Goal: Transaction & Acquisition: Purchase product/service

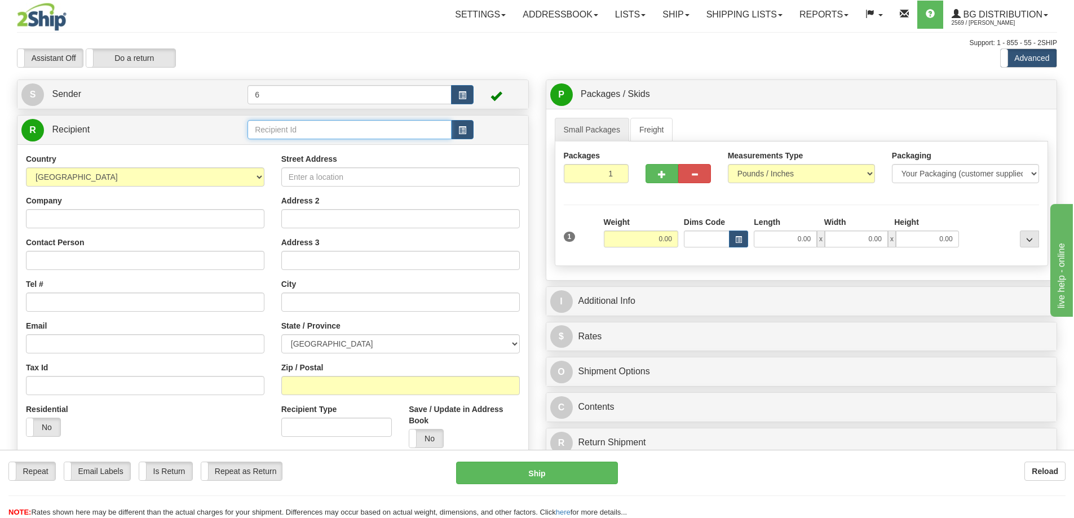
drag, startPoint x: 290, startPoint y: 133, endPoint x: 294, endPoint y: 121, distance: 13.0
click at [291, 129] on input "text" at bounding box center [349, 129] width 204 height 19
click at [319, 149] on div "46023" at bounding box center [347, 148] width 192 height 11
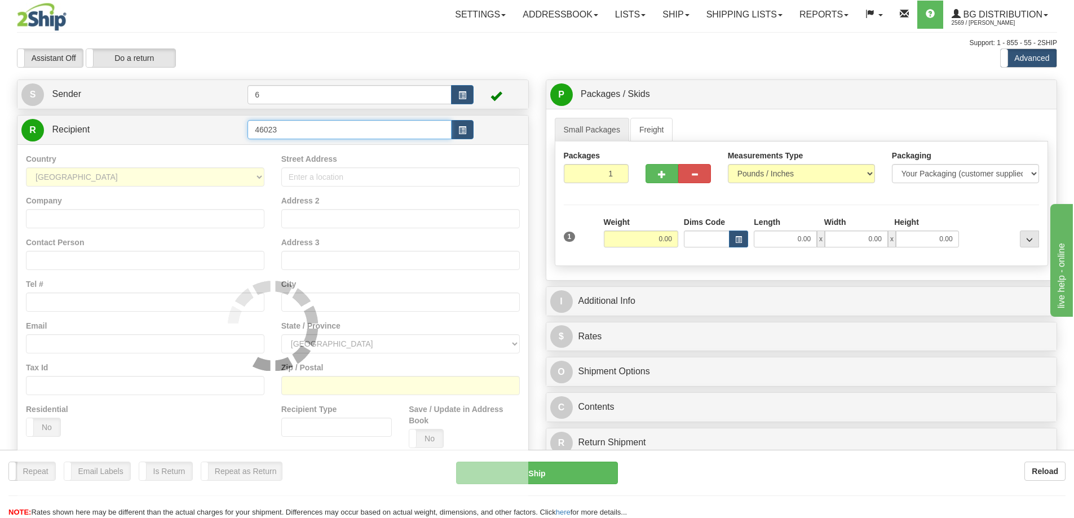
type input "46023"
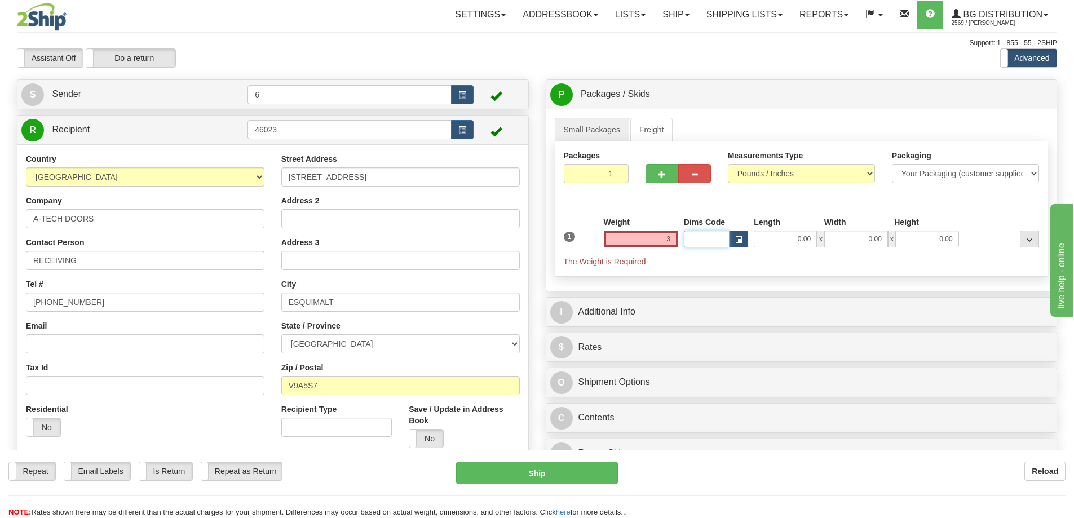
type input "3.00"
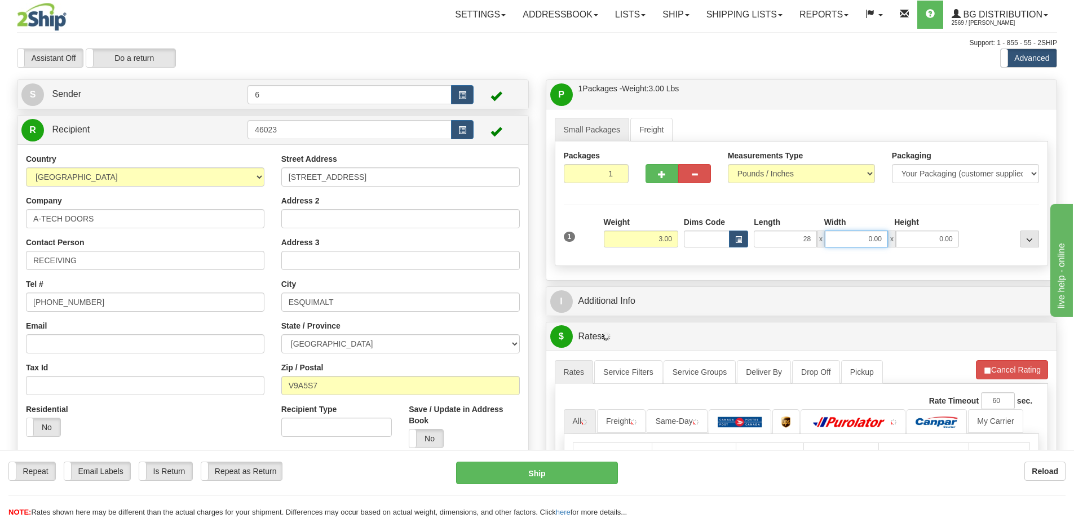
type input "28.00"
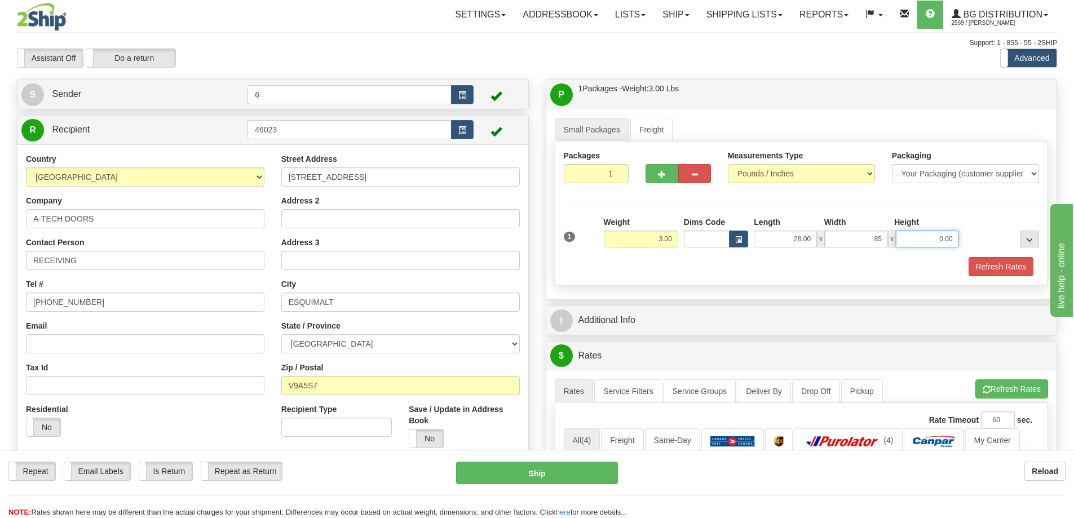
type input "85.00"
drag, startPoint x: 881, startPoint y: 241, endPoint x: 854, endPoint y: 237, distance: 27.8
click at [854, 237] on input "85.00" at bounding box center [856, 239] width 63 height 17
type input "8.00"
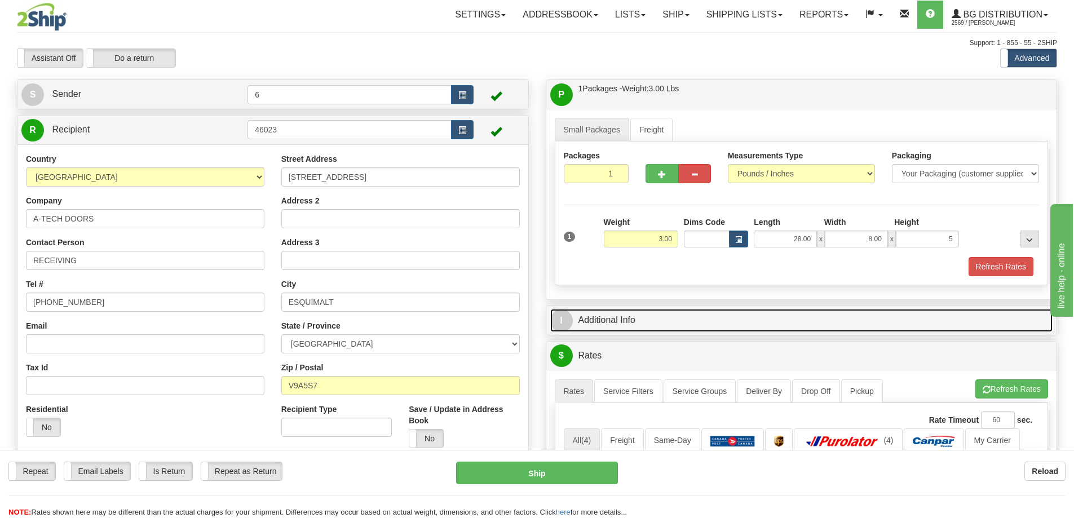
type input "5.00"
click at [686, 316] on link "I Additional Info" at bounding box center [801, 320] width 503 height 23
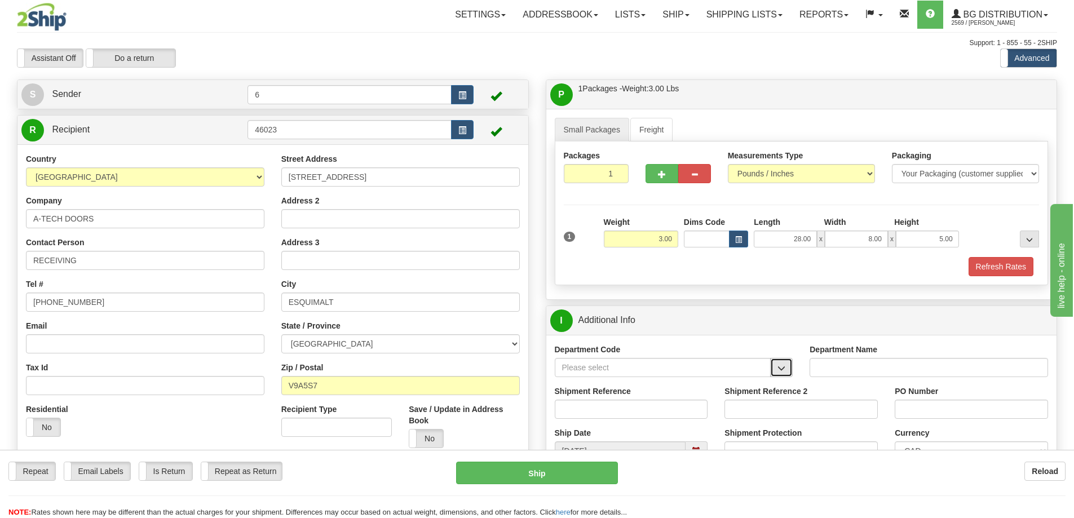
click at [790, 373] on button "button" at bounding box center [781, 367] width 23 height 19
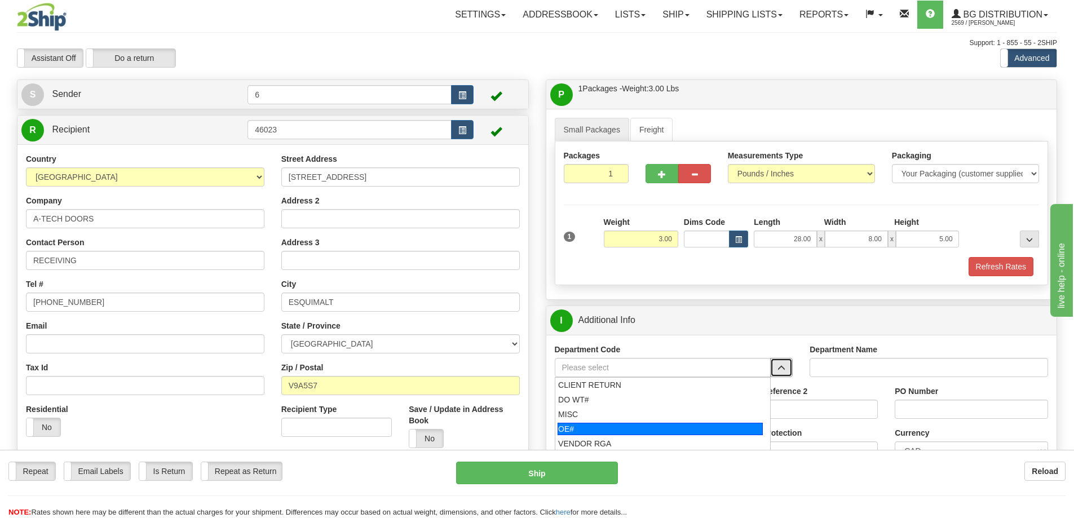
click at [653, 430] on div "OE#" at bounding box center [660, 429] width 205 height 12
type input "OE#"
type input "ORDERS"
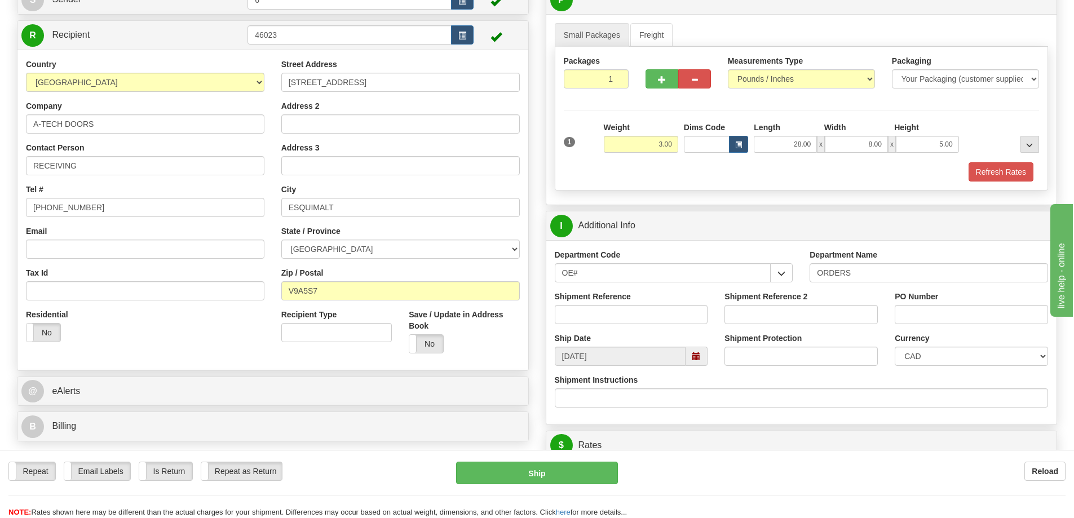
scroll to position [113, 0]
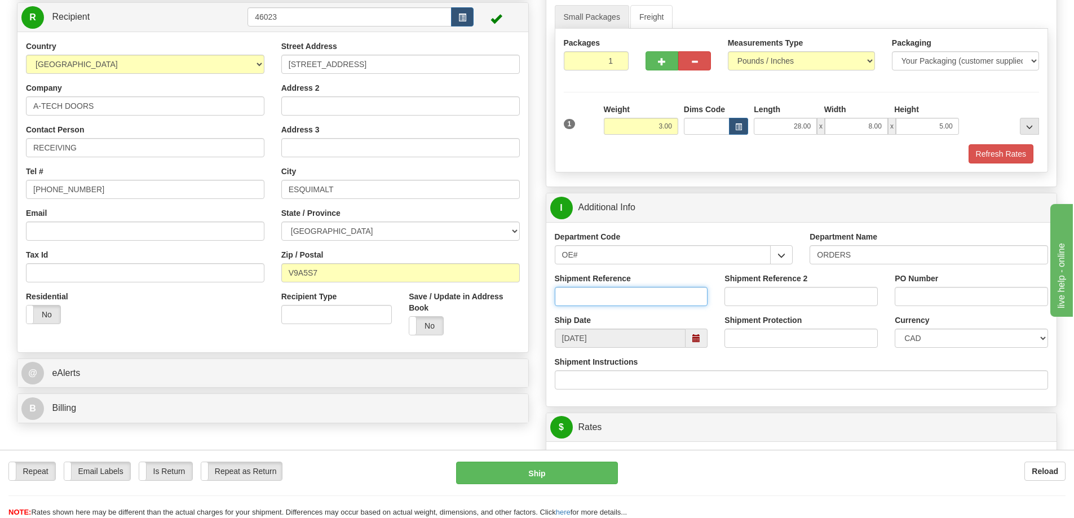
click at [645, 297] on input "Shipment Reference" at bounding box center [631, 296] width 153 height 19
type input "60030381-00"
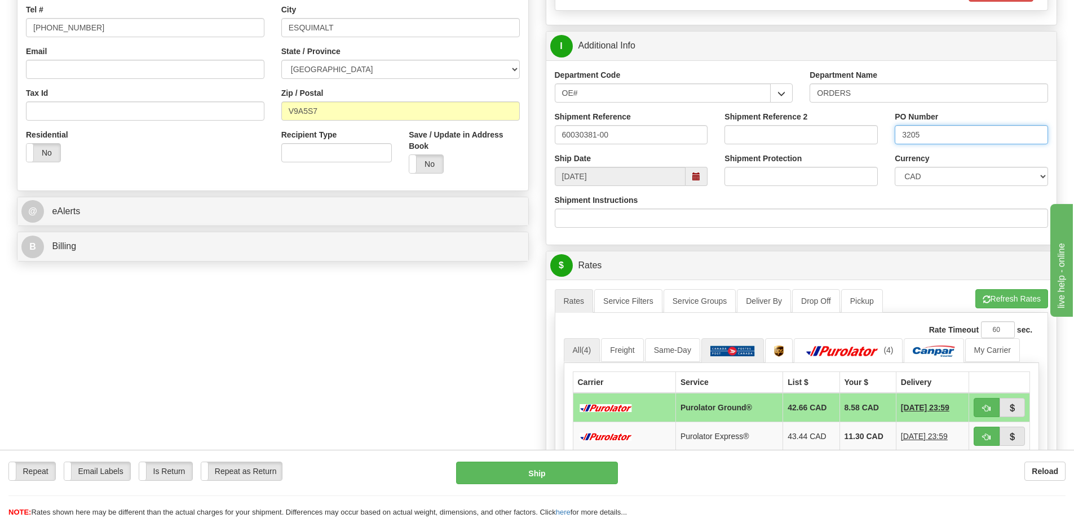
scroll to position [395, 0]
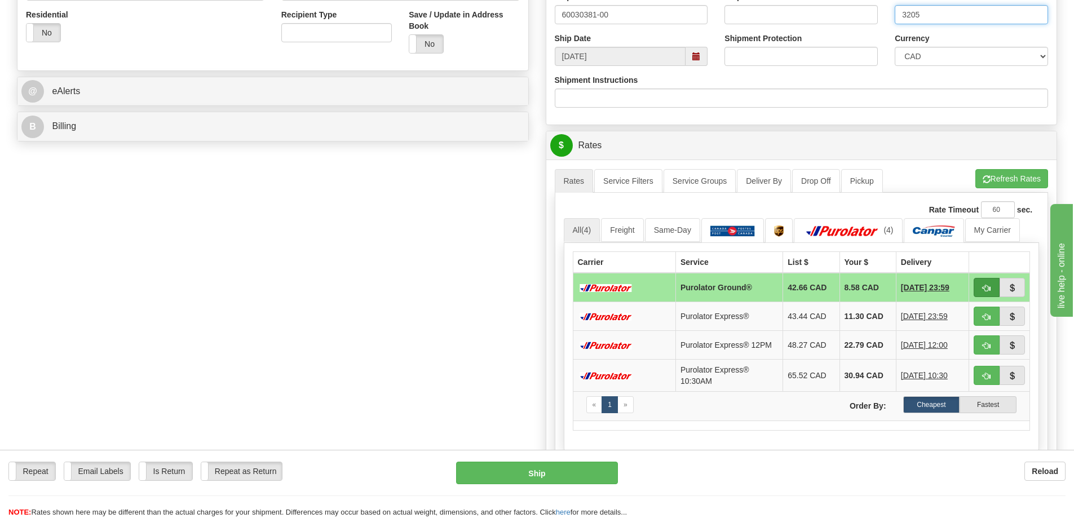
type input "3205"
click at [987, 288] on span "button" at bounding box center [987, 288] width 8 height 7
type input "260"
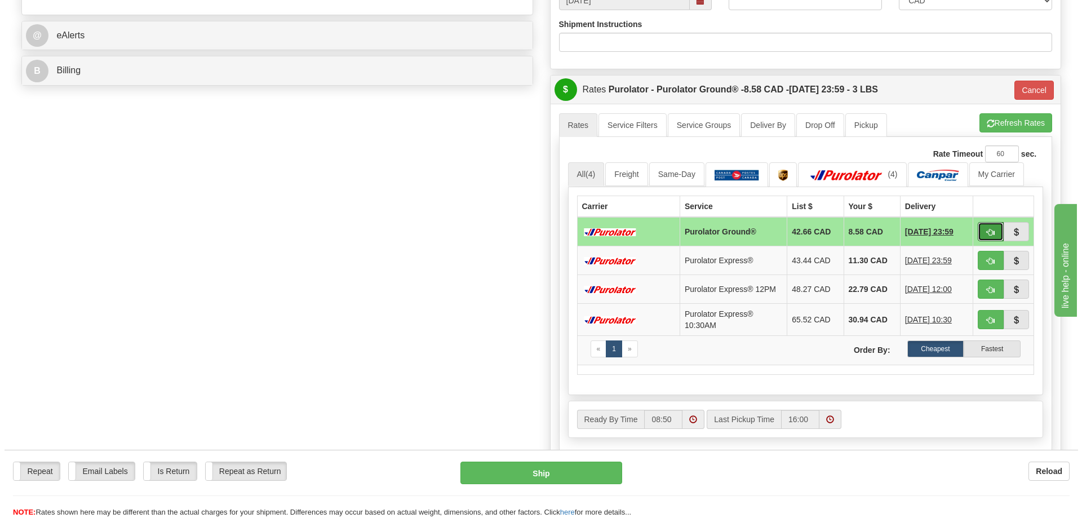
scroll to position [451, 0]
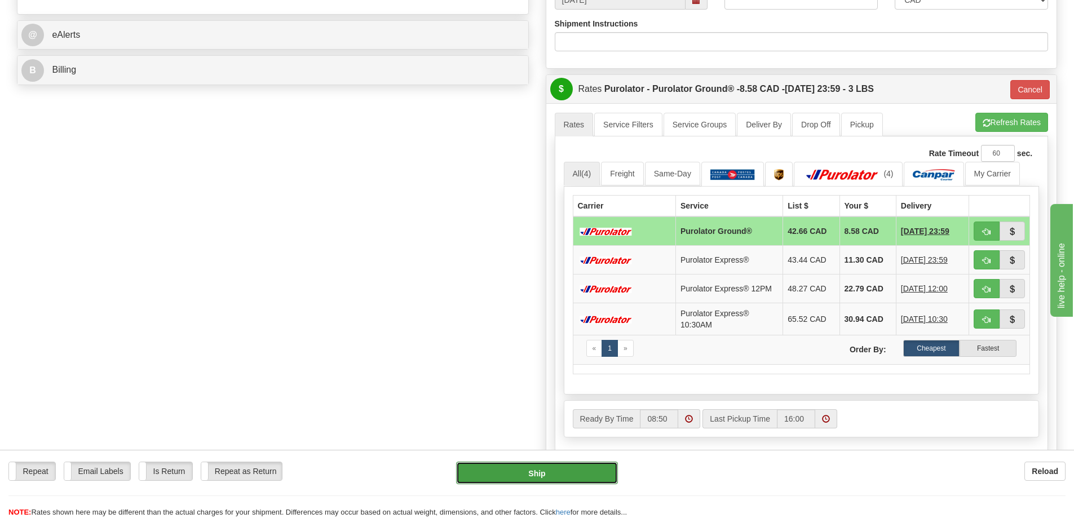
click at [569, 475] on button "Ship" at bounding box center [537, 473] width 162 height 23
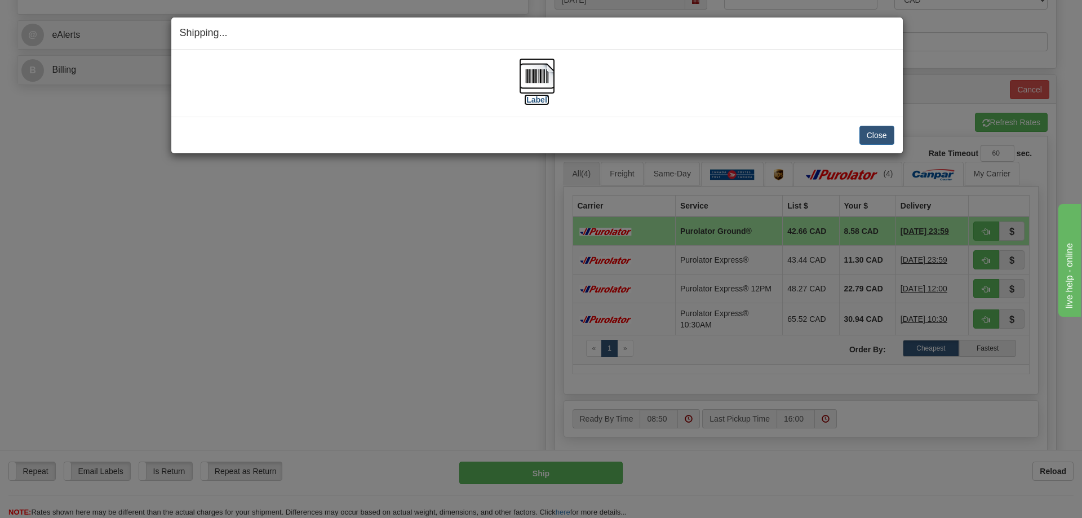
click at [534, 73] on img at bounding box center [537, 76] width 36 height 36
click at [878, 134] on button "Close" at bounding box center [877, 135] width 35 height 19
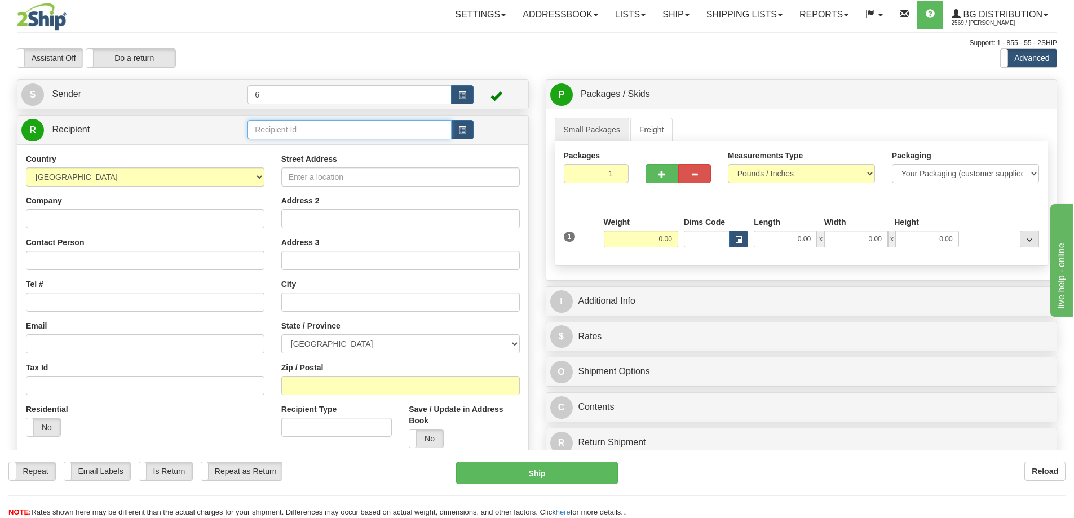
click at [357, 135] on input "text" at bounding box center [349, 129] width 204 height 19
type input "42020"
click button "Delete" at bounding box center [0, 0] width 0 height 0
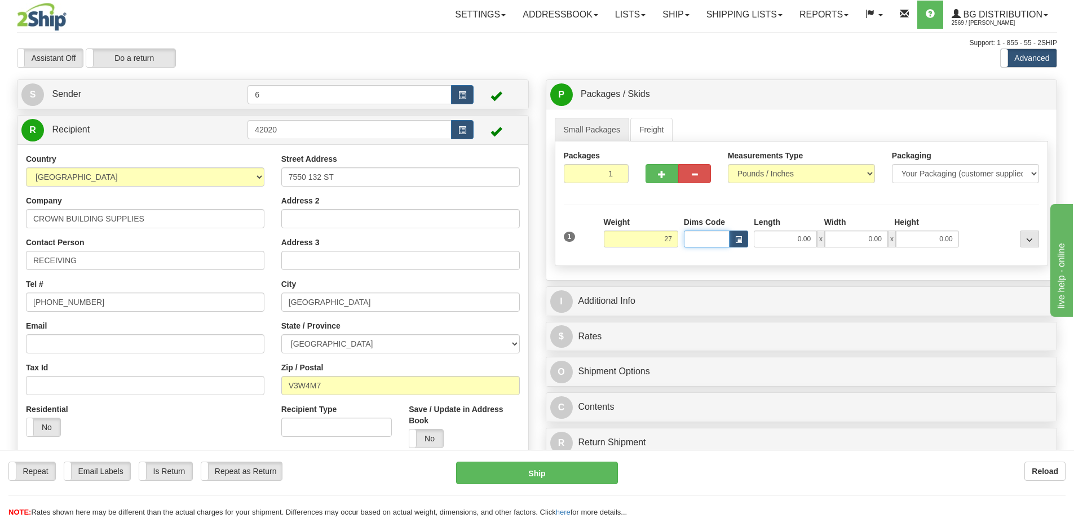
type input "27.00"
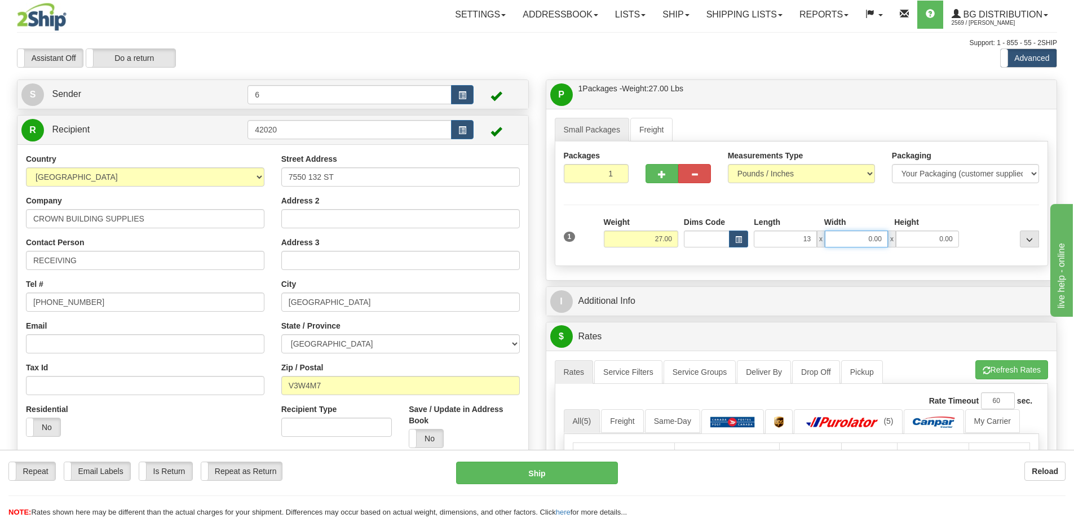
type input "13.00"
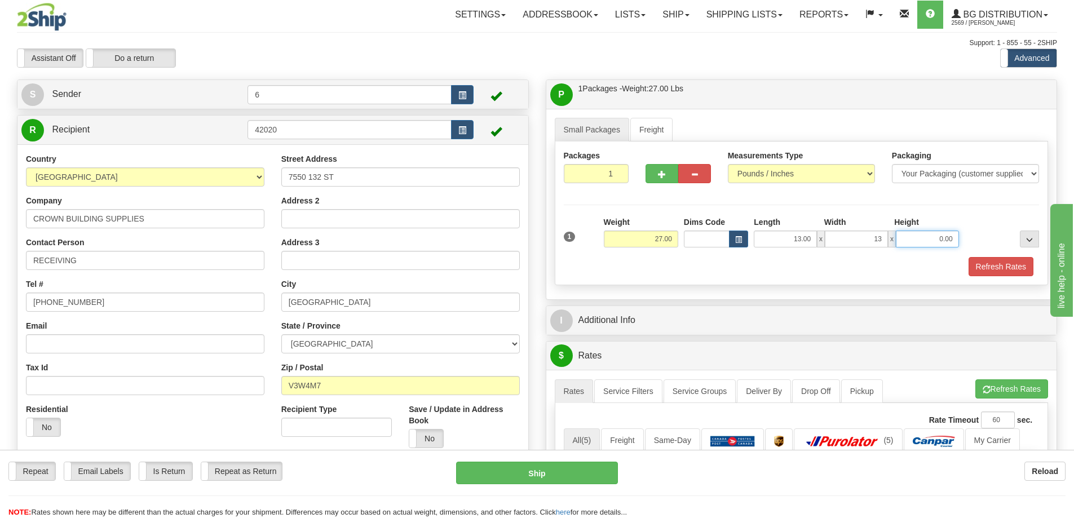
type input "13.00"
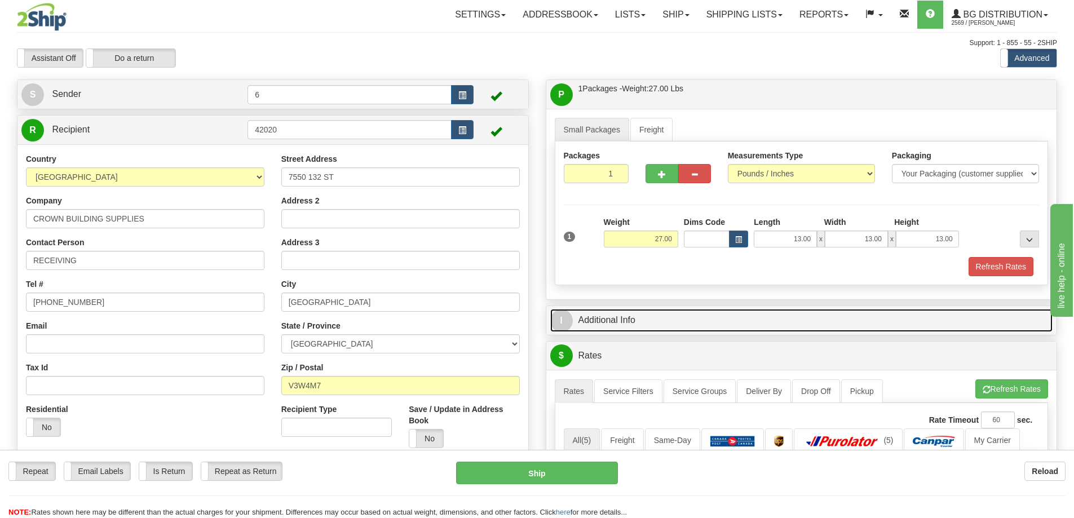
click at [713, 319] on link "I Additional Info" at bounding box center [801, 320] width 503 height 23
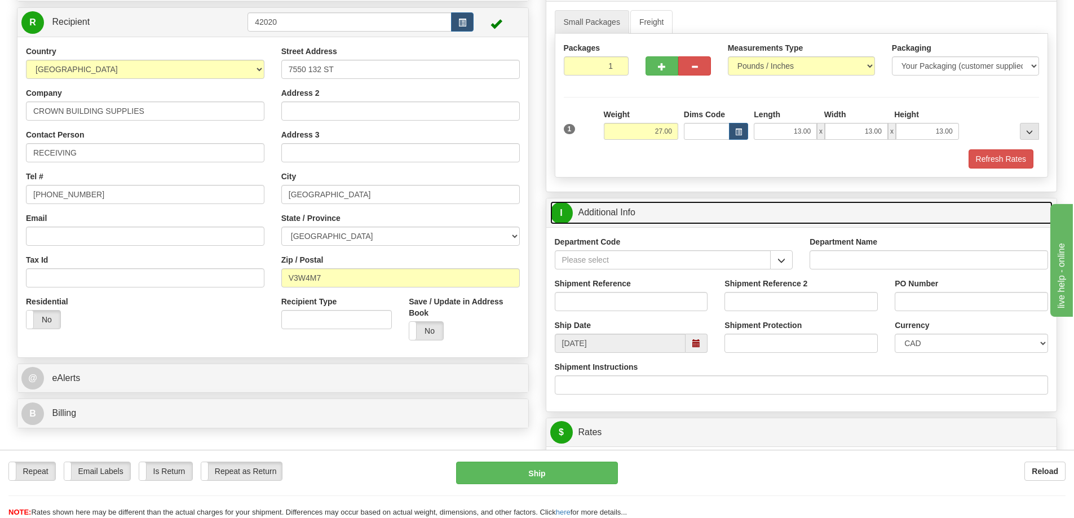
scroll to position [113, 0]
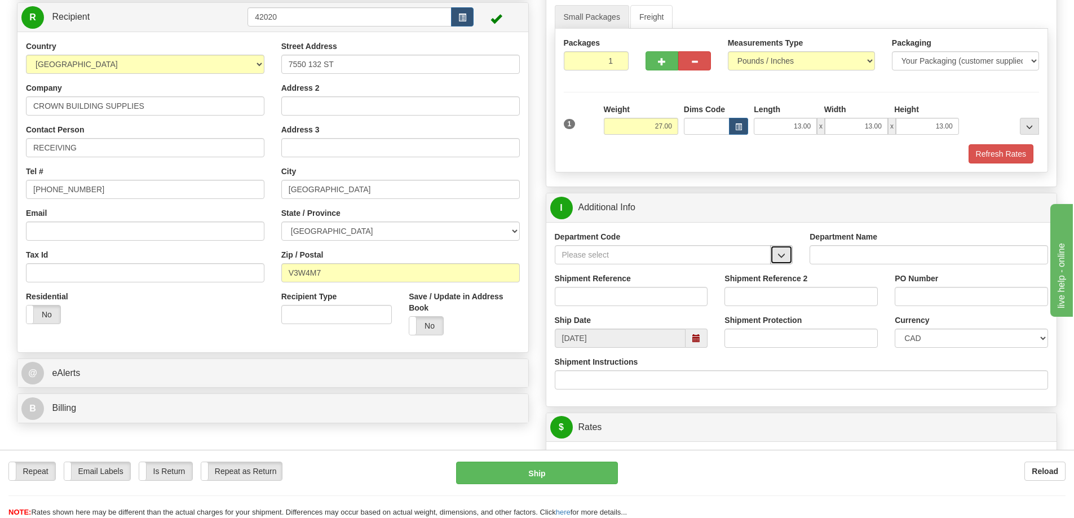
click at [789, 252] on button "button" at bounding box center [781, 254] width 23 height 19
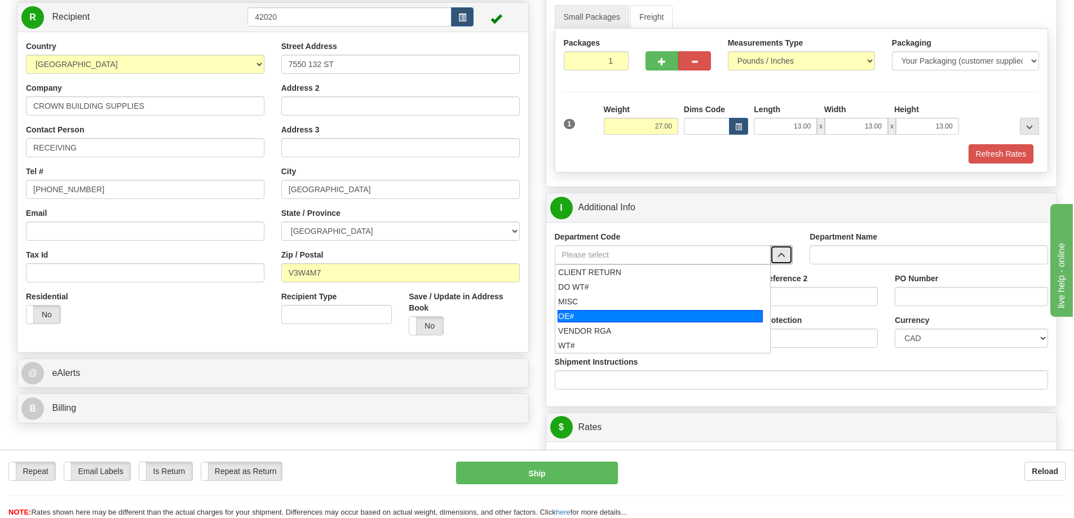
click at [705, 315] on div "OE#" at bounding box center [660, 316] width 205 height 12
type input "OE#"
type input "ORDERS"
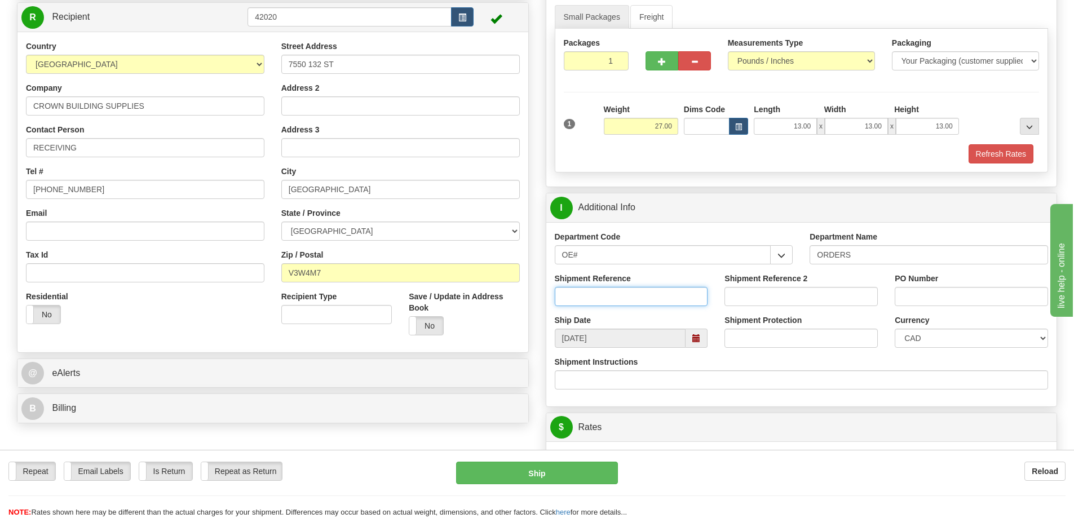
click at [703, 302] on input "Shipment Reference" at bounding box center [631, 296] width 153 height 19
type input "60032341-00"
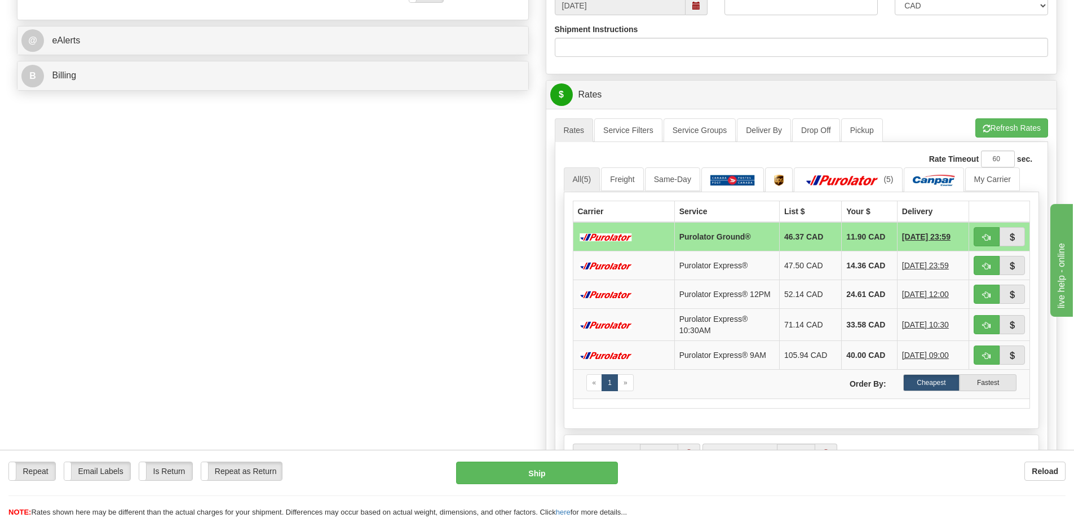
scroll to position [395, 0]
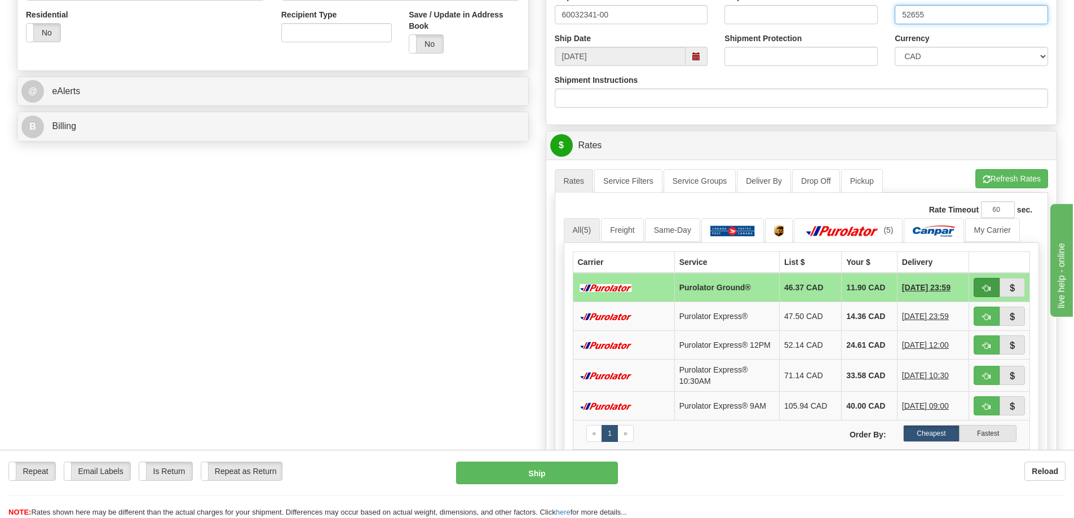
type input "52655"
click at [983, 286] on span "button" at bounding box center [987, 288] width 8 height 7
type input "260"
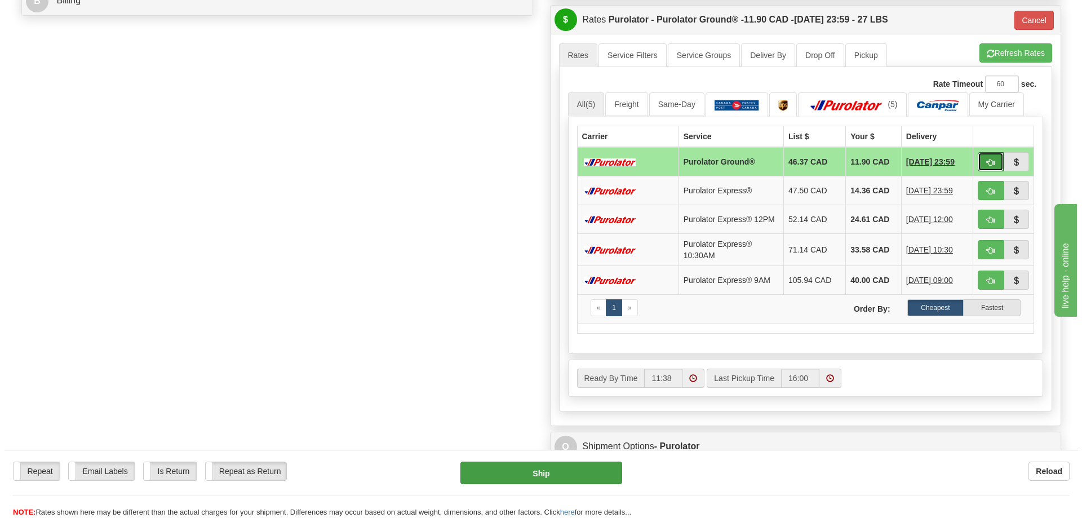
scroll to position [564, 0]
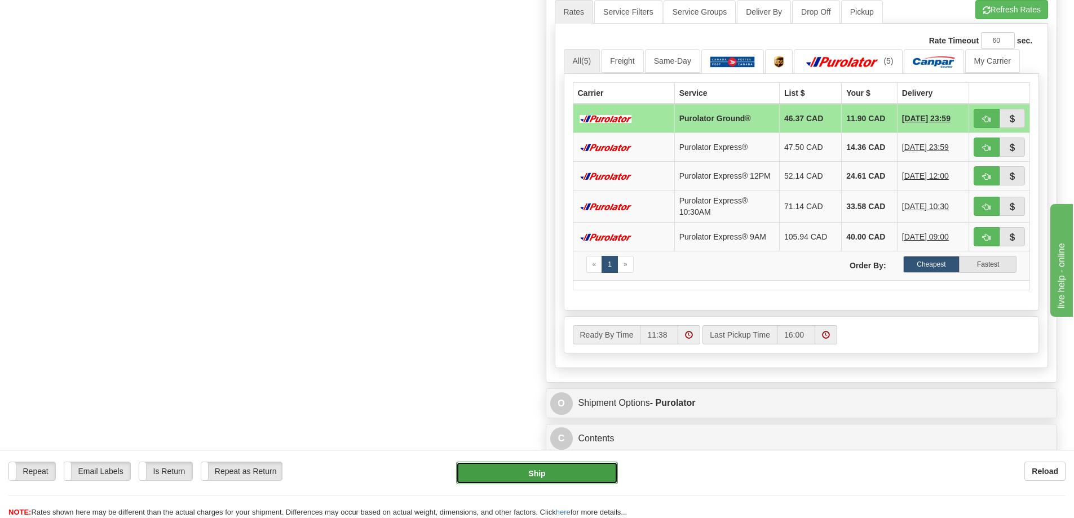
click at [540, 476] on button "Ship" at bounding box center [537, 473] width 162 height 23
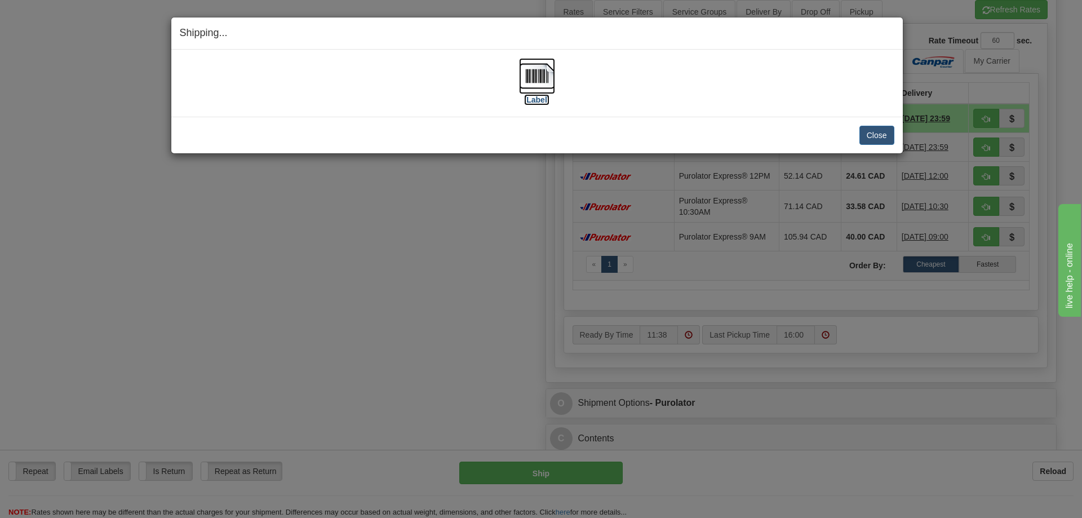
click at [539, 83] on img at bounding box center [537, 76] width 36 height 36
click at [872, 136] on button "Close" at bounding box center [877, 135] width 35 height 19
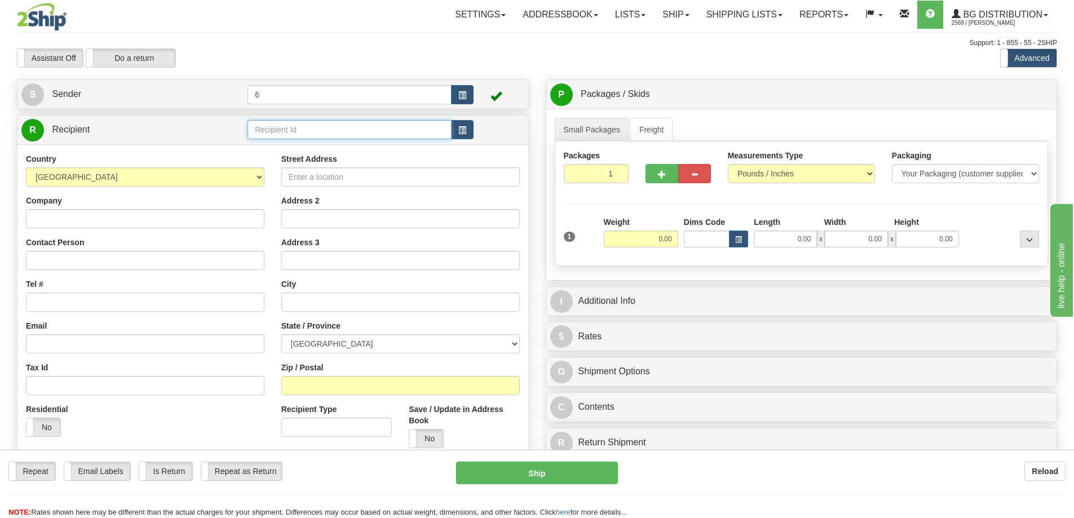
click at [279, 134] on input "text" at bounding box center [349, 129] width 204 height 19
click at [284, 148] on div "44008" at bounding box center [347, 149] width 193 height 12
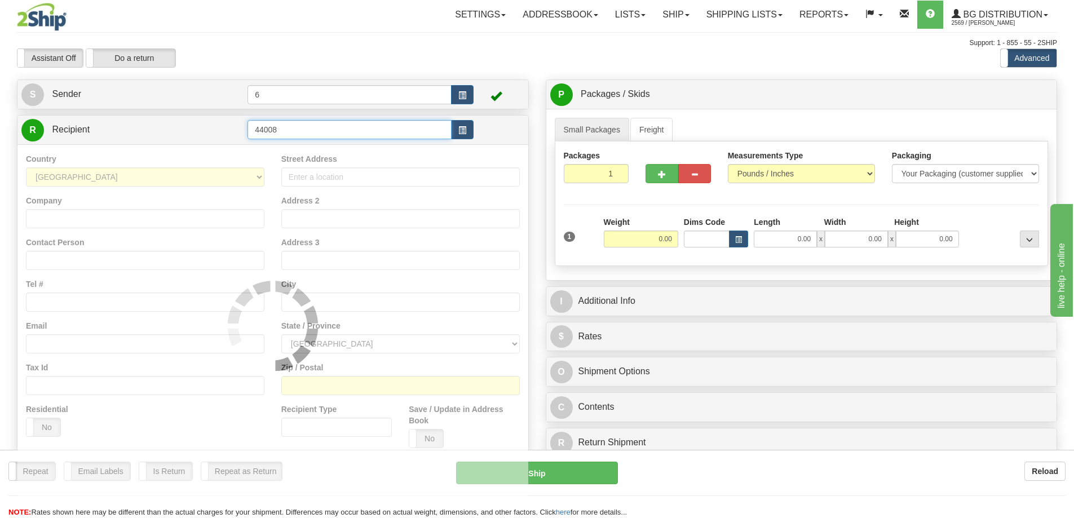
type input "44008"
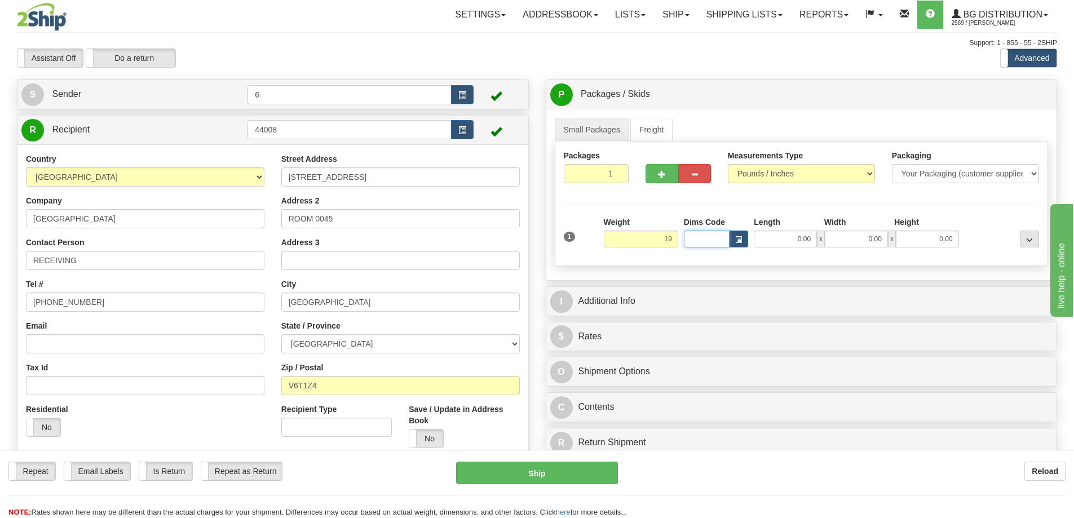
type input "19.00"
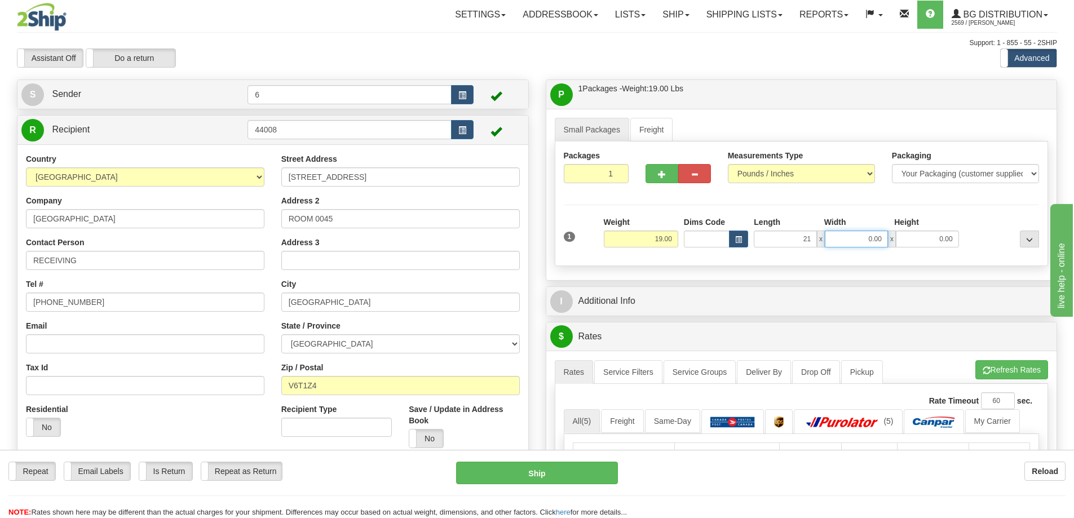
type input "21.00"
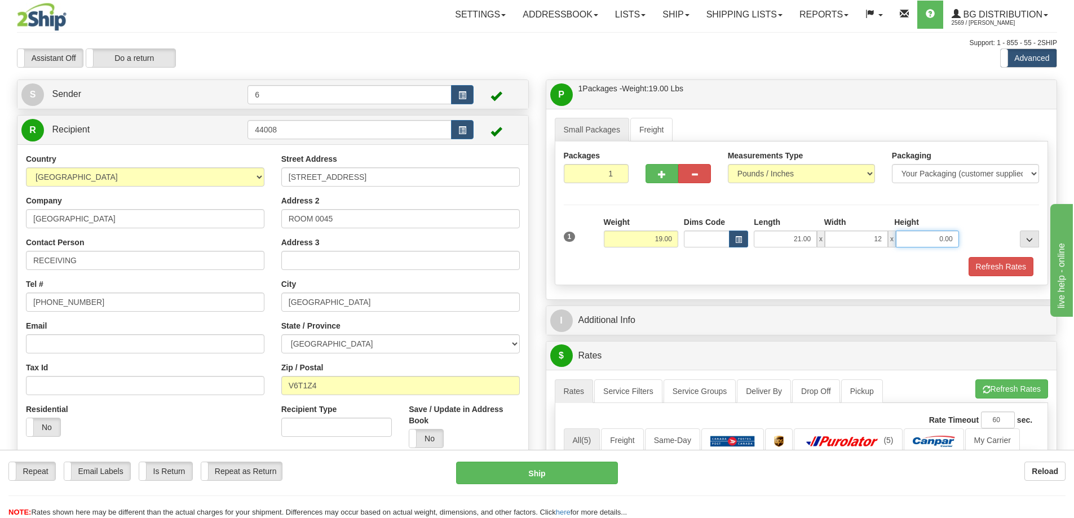
type input "12.00"
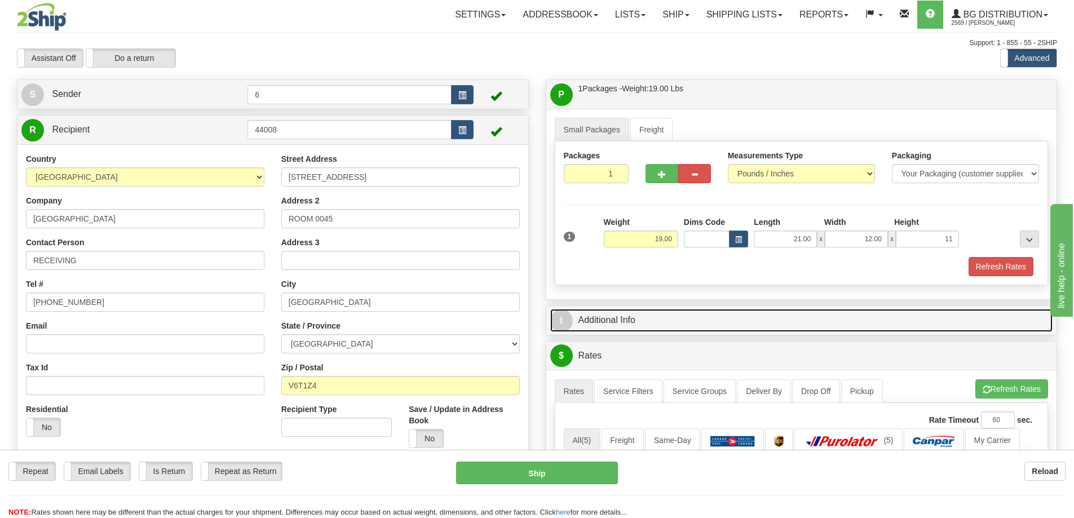
type input "11.00"
click at [620, 326] on link "I Additional Info" at bounding box center [801, 320] width 503 height 23
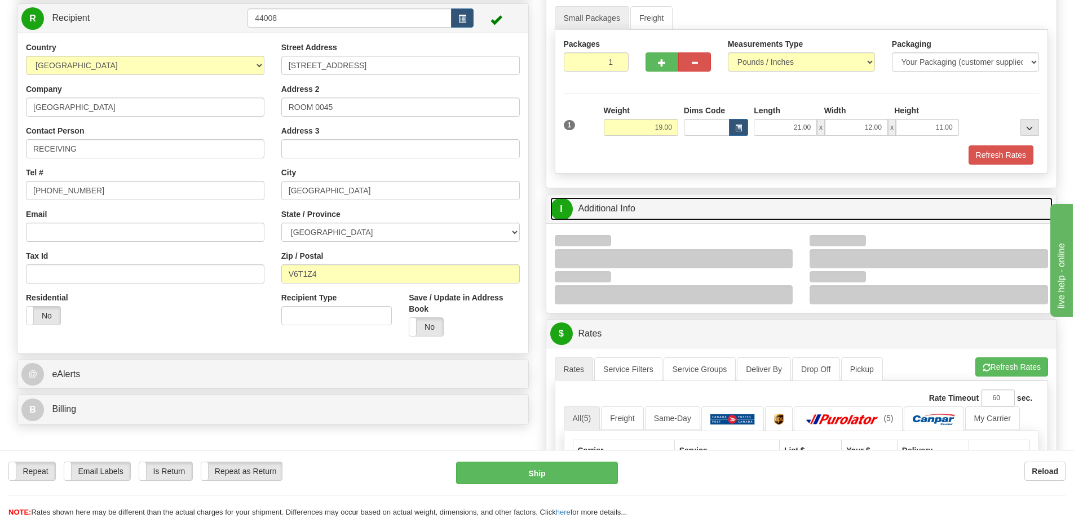
scroll to position [113, 0]
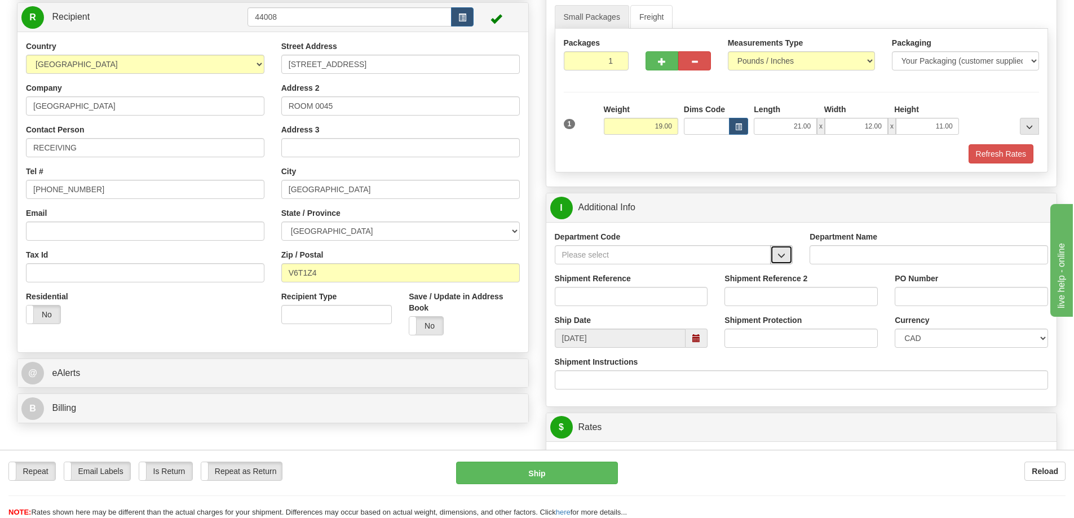
click at [781, 262] on button "button" at bounding box center [781, 254] width 23 height 19
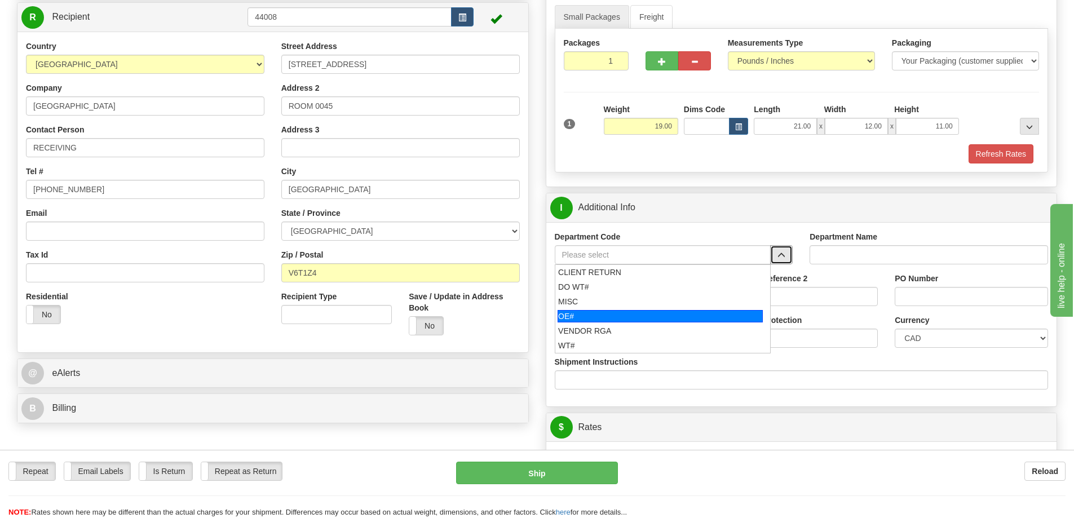
click at [622, 313] on div "OE#" at bounding box center [660, 316] width 205 height 12
type input "OE#"
type input "ORDERS"
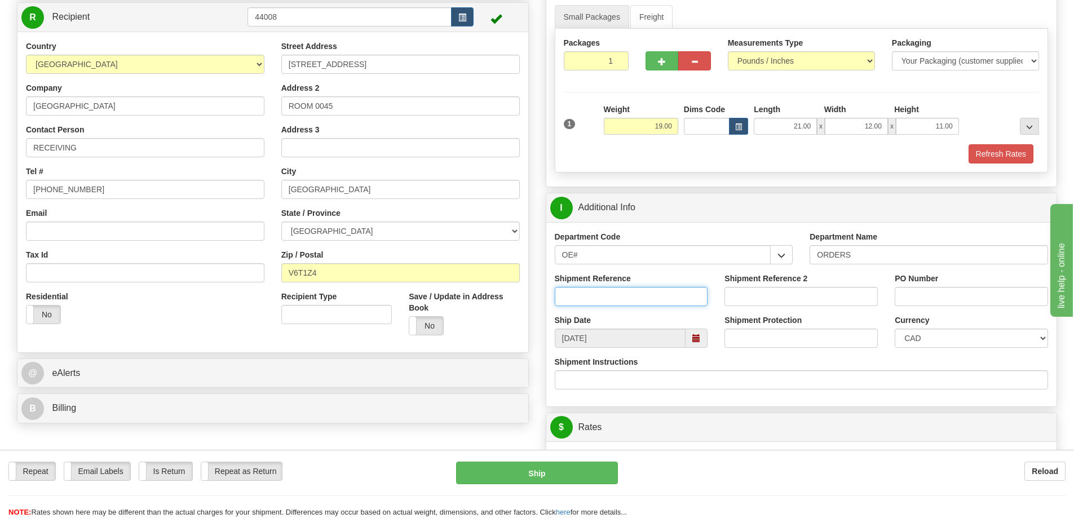
click at [621, 296] on input "Shipment Reference" at bounding box center [631, 296] width 153 height 19
drag, startPoint x: 614, startPoint y: 300, endPoint x: 501, endPoint y: 302, distance: 112.8
type input "60030457-00"
click at [988, 295] on input "PO Number" at bounding box center [971, 296] width 153 height 19
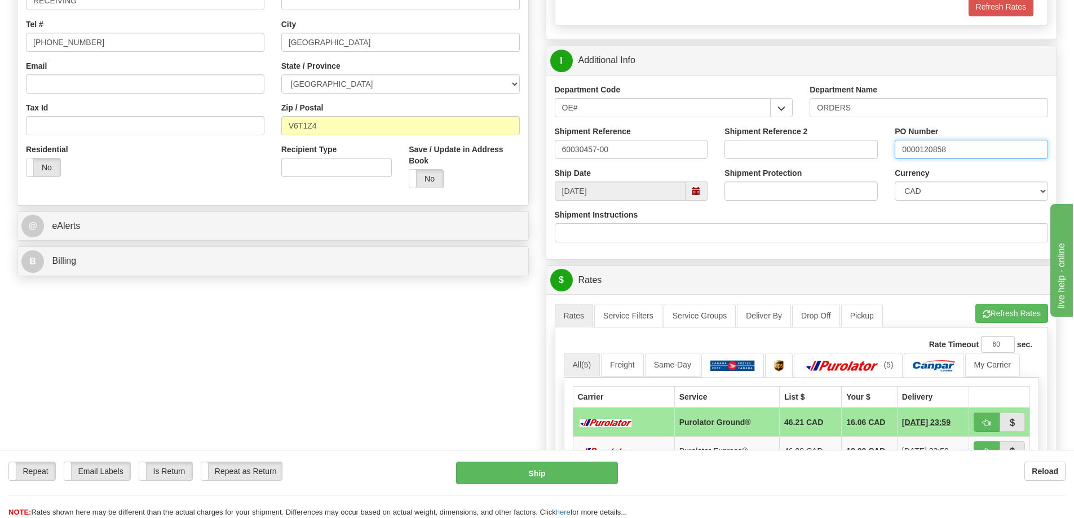
scroll to position [282, 0]
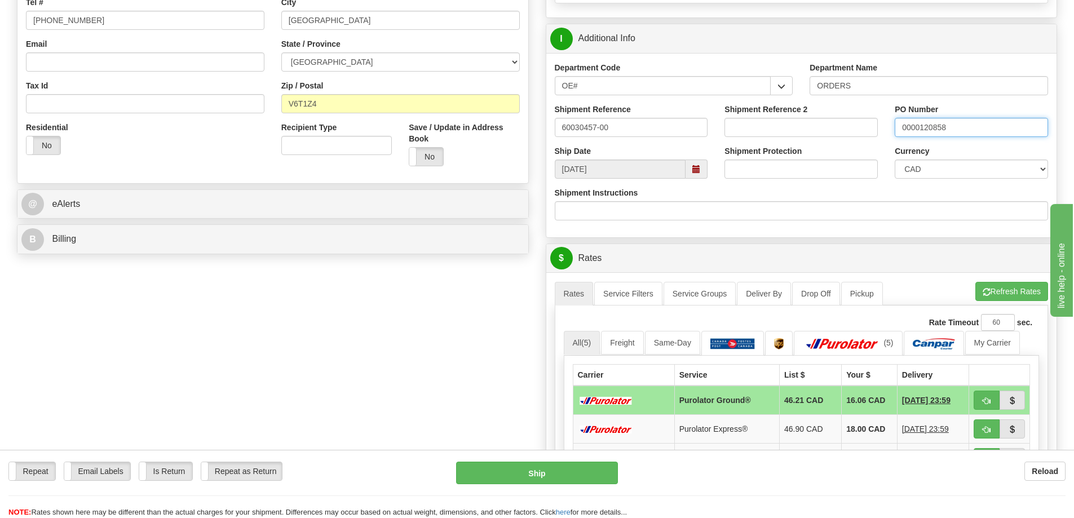
type input "0000120858"
click at [1033, 298] on button "Refresh Rates" at bounding box center [1011, 291] width 73 height 19
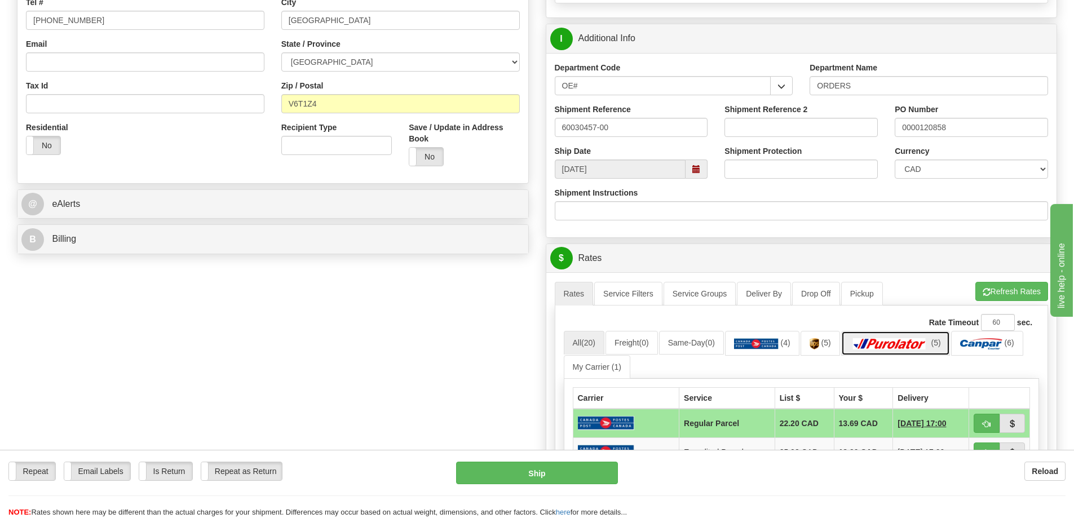
click at [884, 338] on link "(5)" at bounding box center [895, 343] width 109 height 24
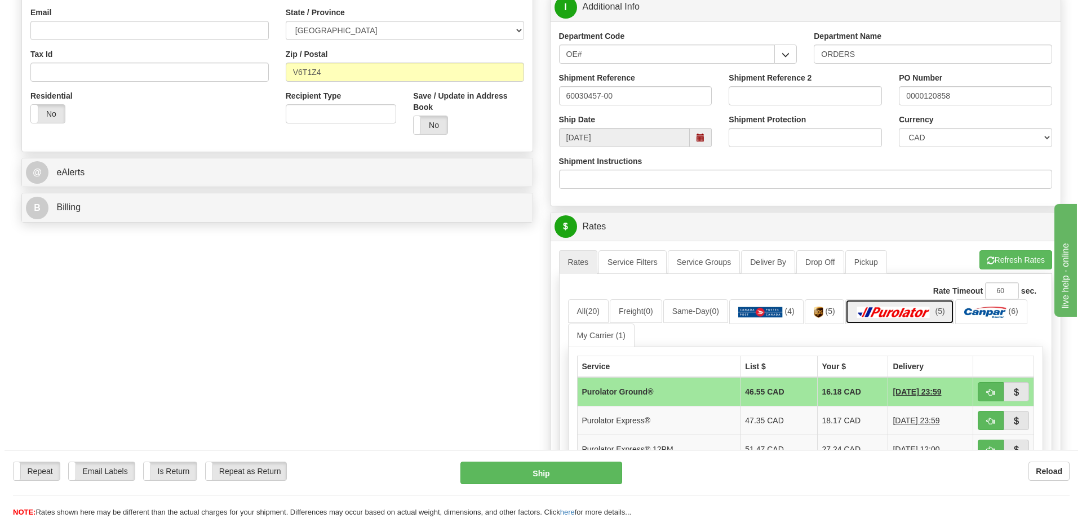
scroll to position [338, 0]
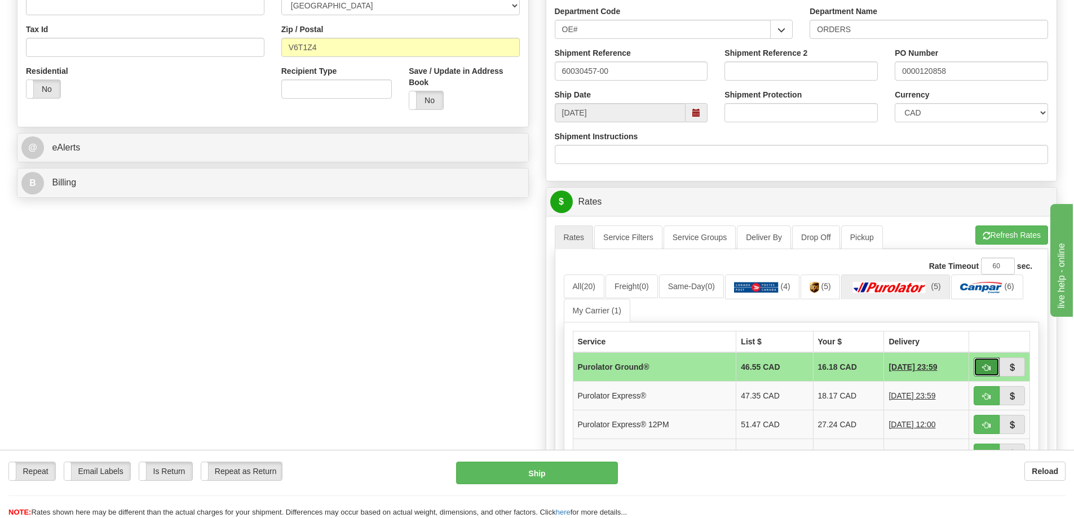
click at [987, 366] on span "button" at bounding box center [987, 367] width 8 height 7
type input "260"
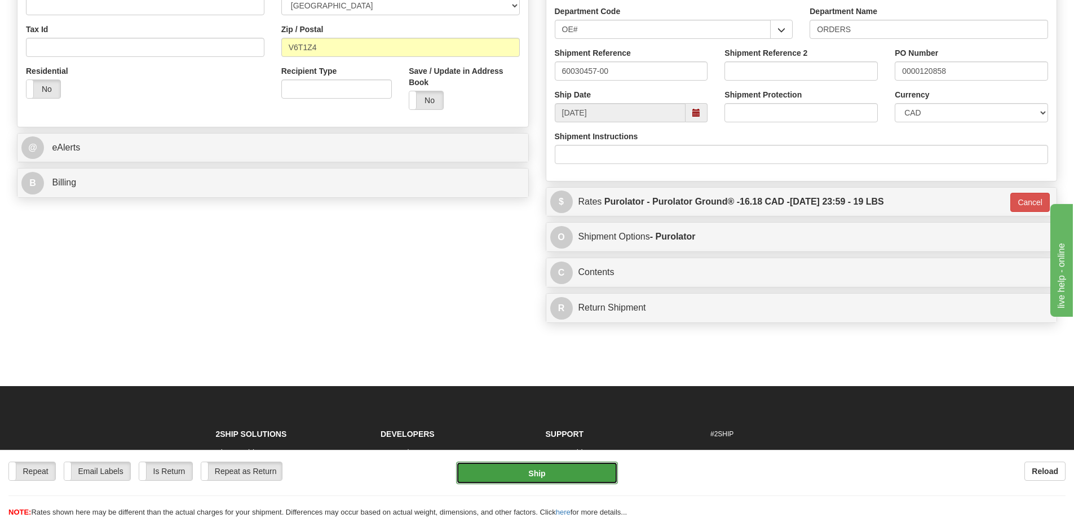
click at [569, 476] on button "Ship" at bounding box center [537, 473] width 162 height 23
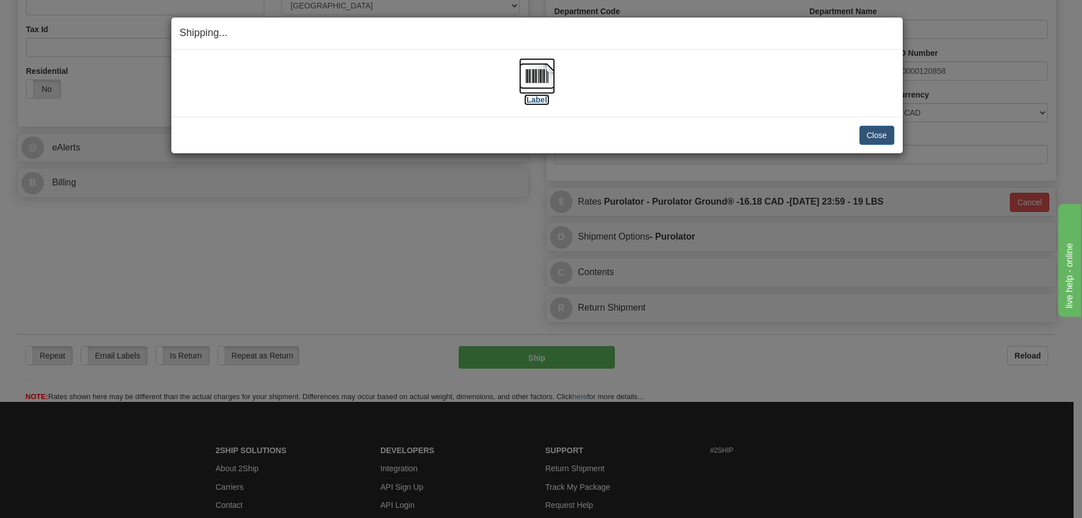
click at [529, 77] on img at bounding box center [537, 76] width 36 height 36
drag, startPoint x: 878, startPoint y: 132, endPoint x: 866, endPoint y: 127, distance: 12.4
click at [878, 132] on button "Close" at bounding box center [877, 135] width 35 height 19
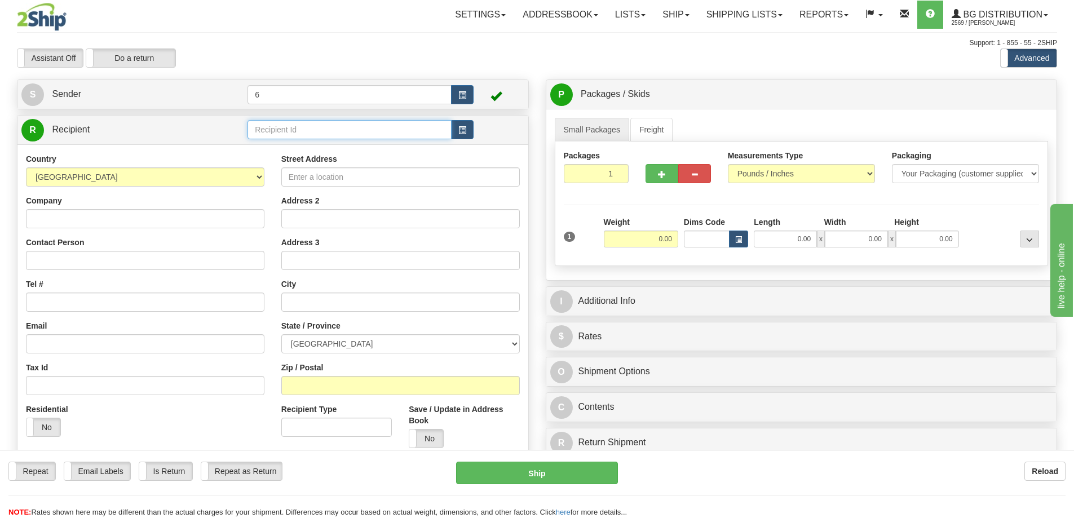
click at [320, 129] on input "text" at bounding box center [349, 129] width 204 height 19
click at [293, 144] on div "44018" at bounding box center [347, 149] width 193 height 12
type input "44018"
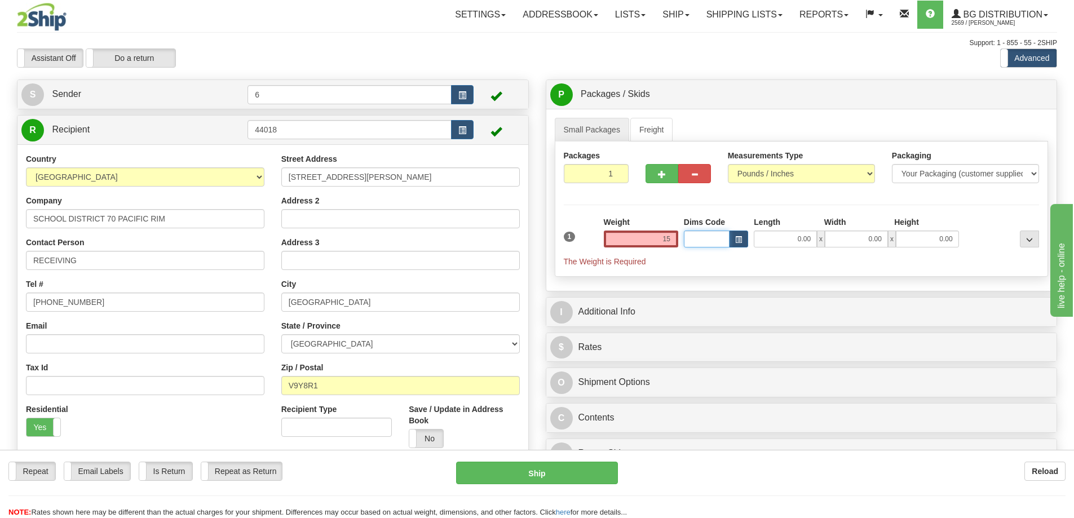
type input "15.00"
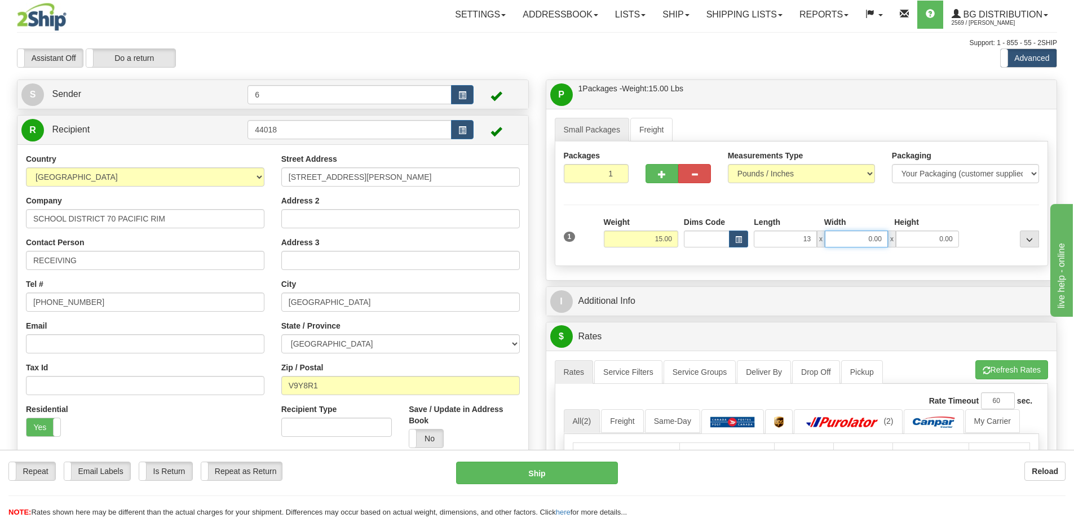
type input "13.00"
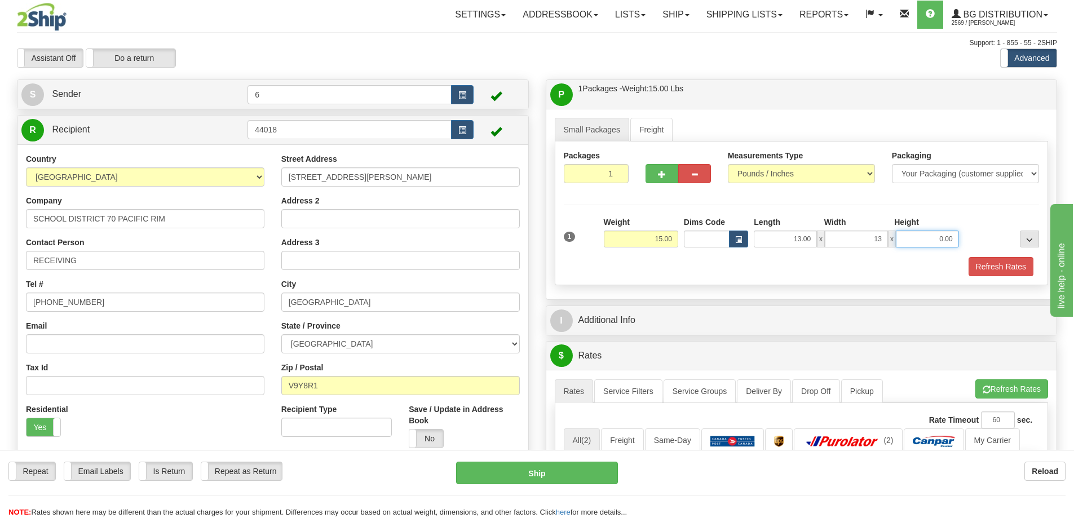
type input "13.00"
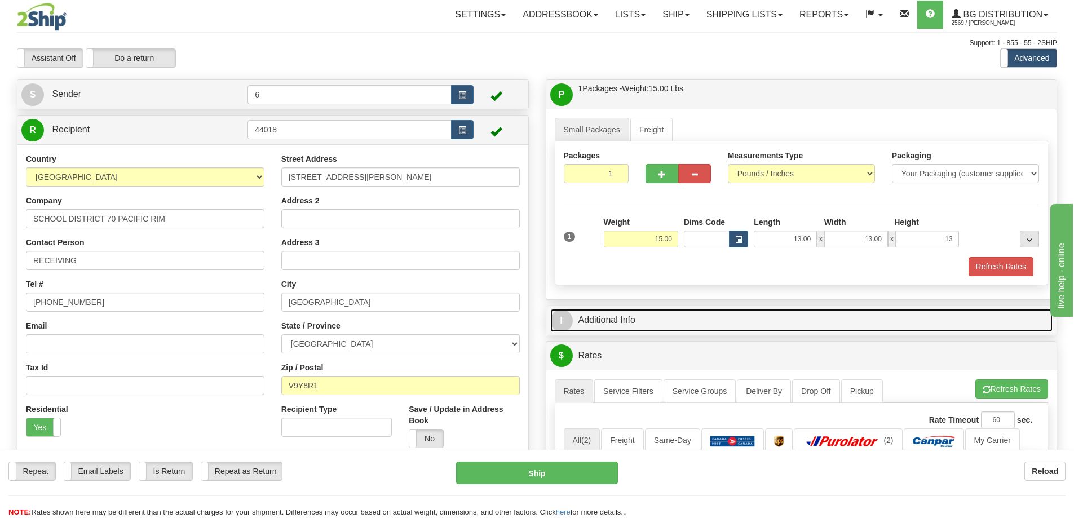
type input "13.00"
click at [644, 327] on link "I Additional Info" at bounding box center [801, 320] width 503 height 23
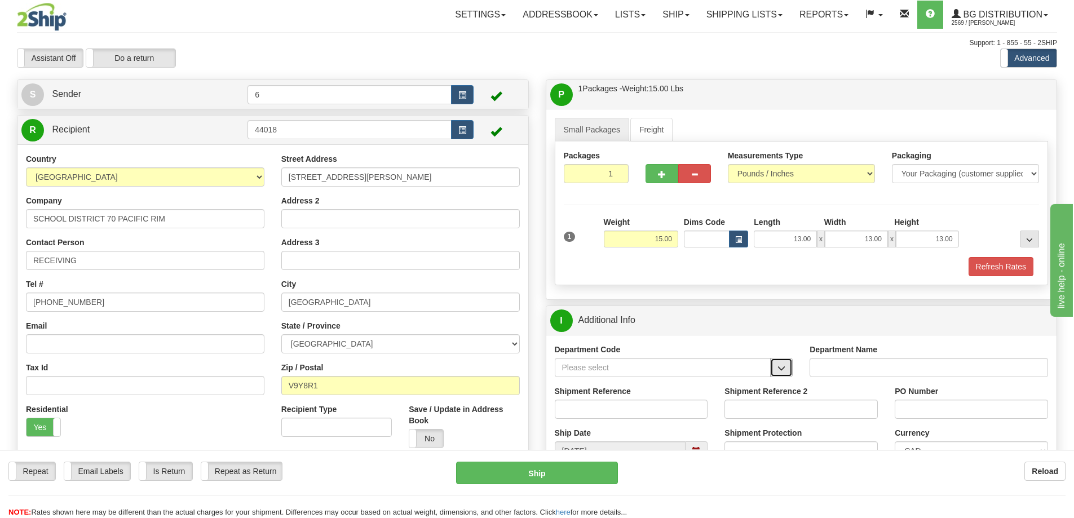
click at [782, 371] on span "button" at bounding box center [781, 368] width 8 height 7
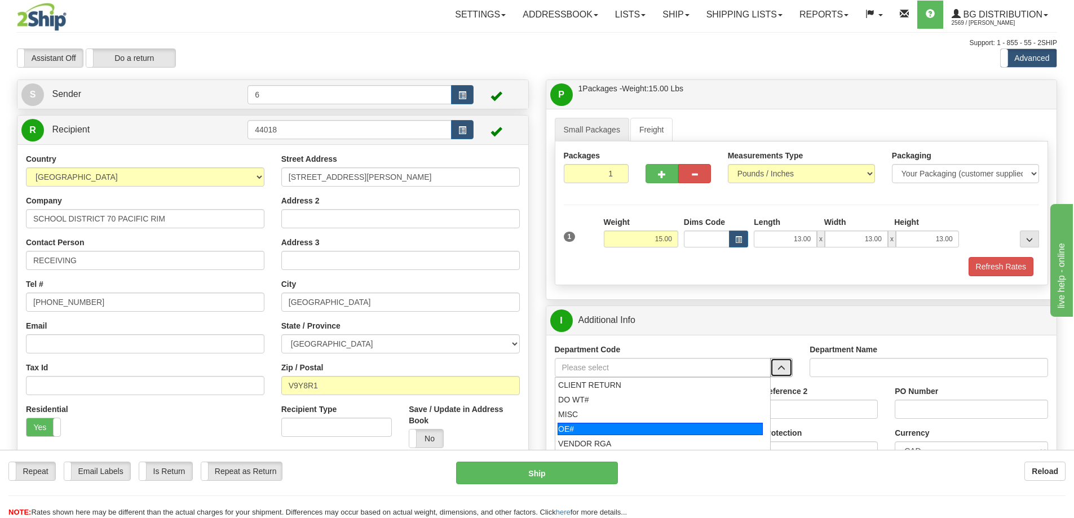
click at [649, 427] on div "OE#" at bounding box center [660, 429] width 205 height 12
type input "OE#"
type input "ORDERS"
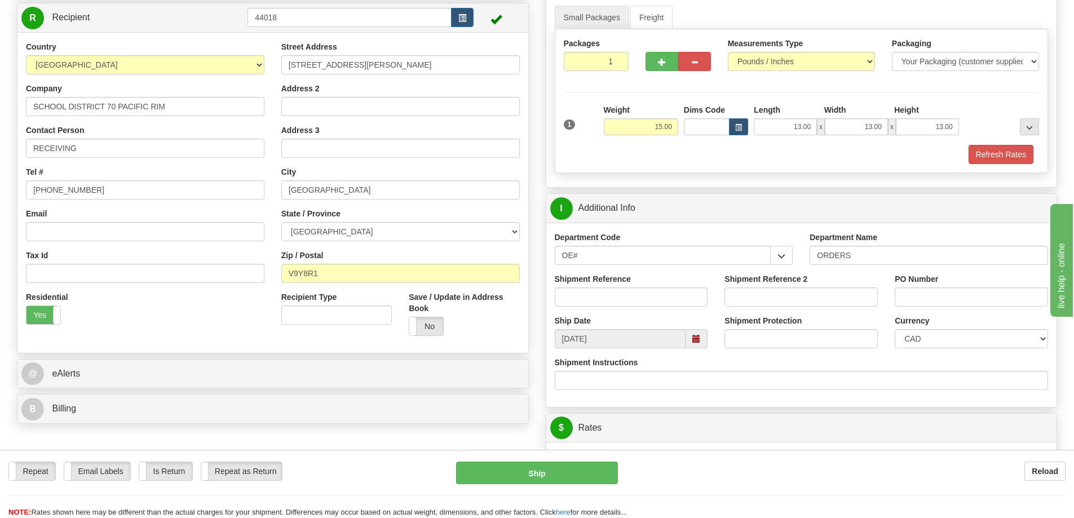
scroll to position [113, 0]
click at [637, 295] on input "Shipment Reference" at bounding box center [631, 296] width 153 height 19
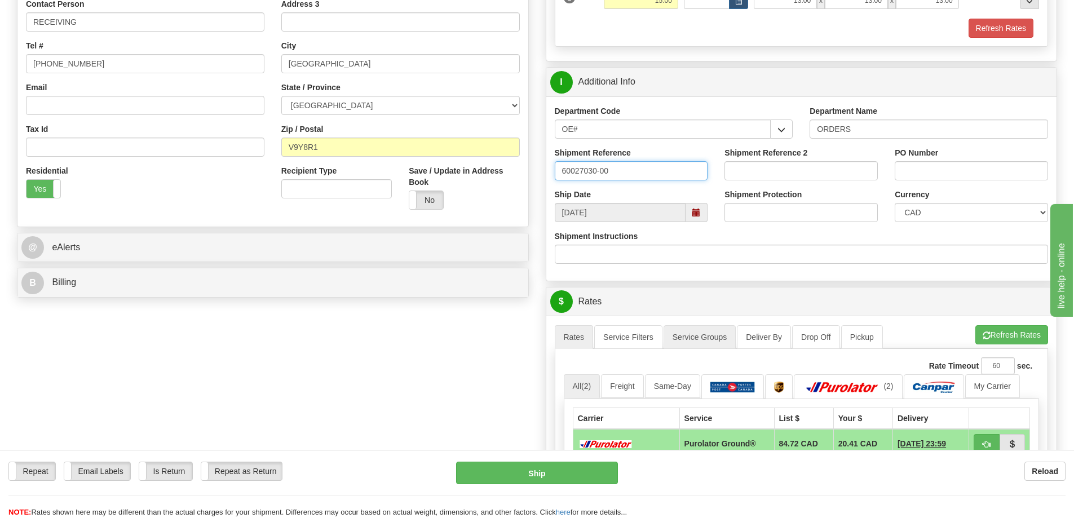
scroll to position [338, 0]
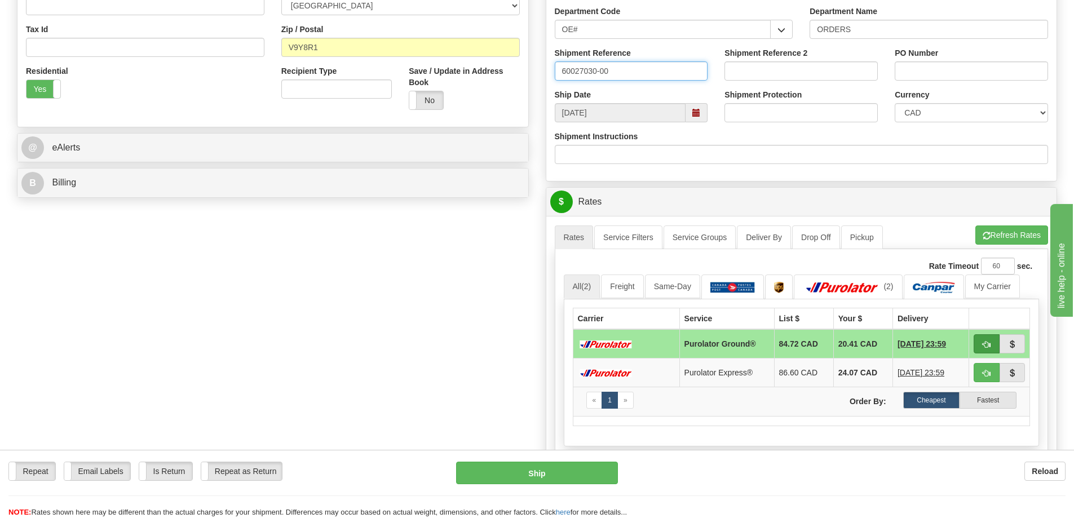
type input "60027030-00"
click at [987, 342] on span "button" at bounding box center [987, 344] width 8 height 7
type input "260"
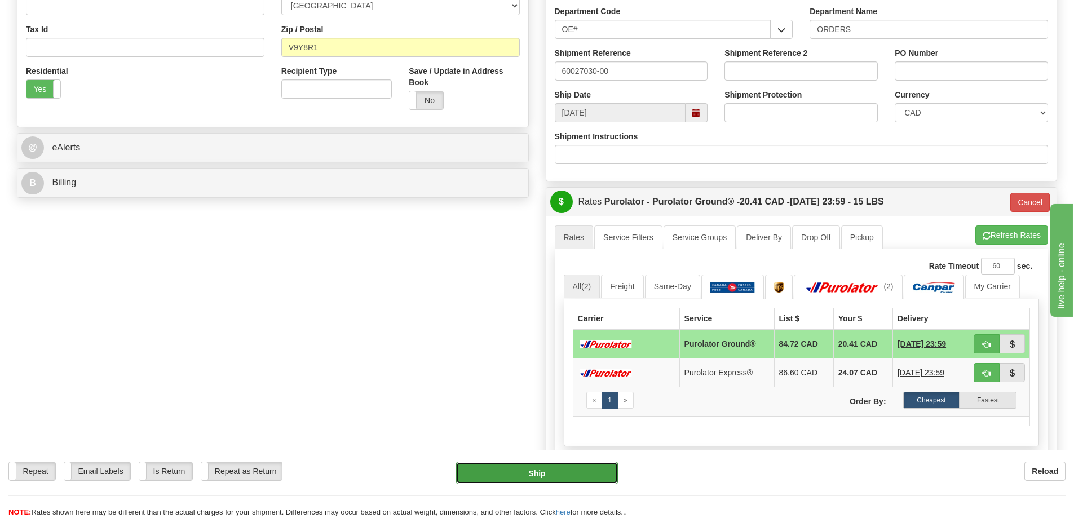
click at [534, 475] on button "Ship" at bounding box center [537, 473] width 162 height 23
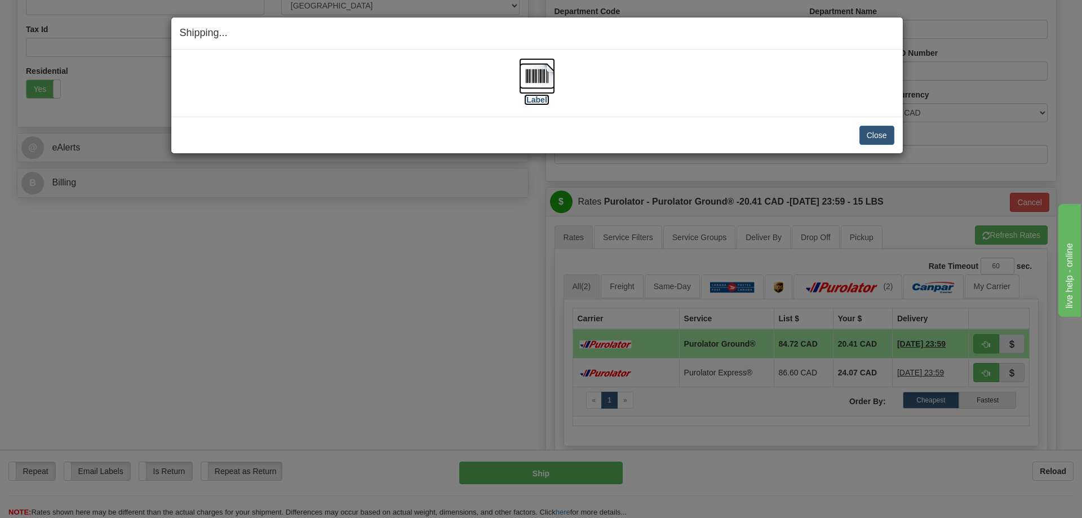
click at [543, 81] on img at bounding box center [537, 76] width 36 height 36
click at [881, 132] on button "Close" at bounding box center [877, 135] width 35 height 19
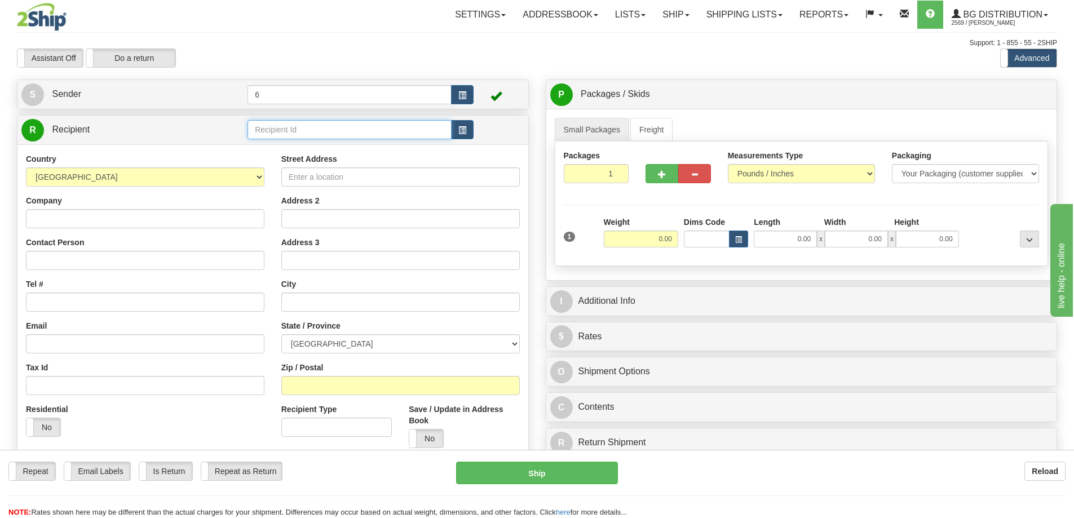
click at [283, 135] on input "text" at bounding box center [349, 129] width 204 height 19
click at [273, 166] on div "910658" at bounding box center [347, 163] width 193 height 12
type input "910658"
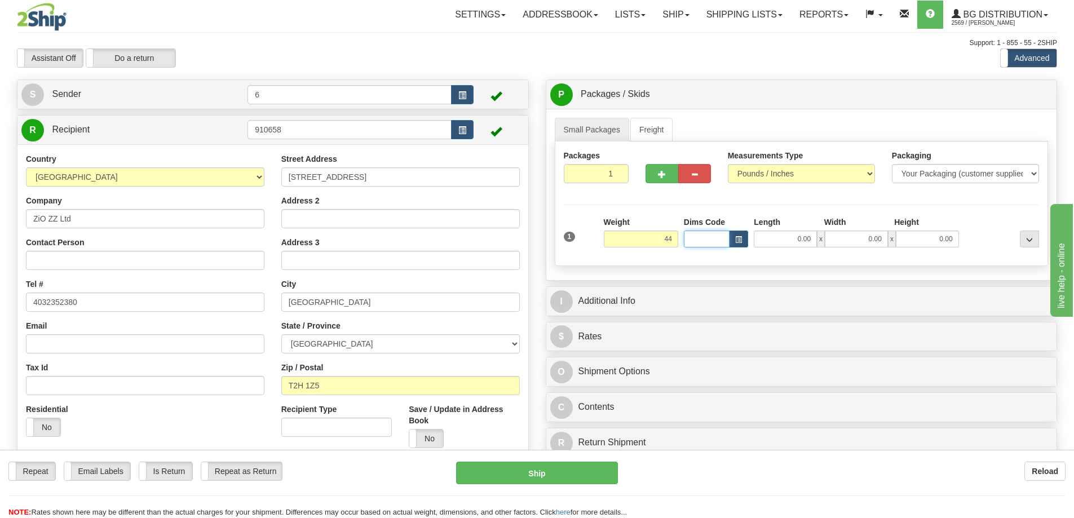
type input "44.00"
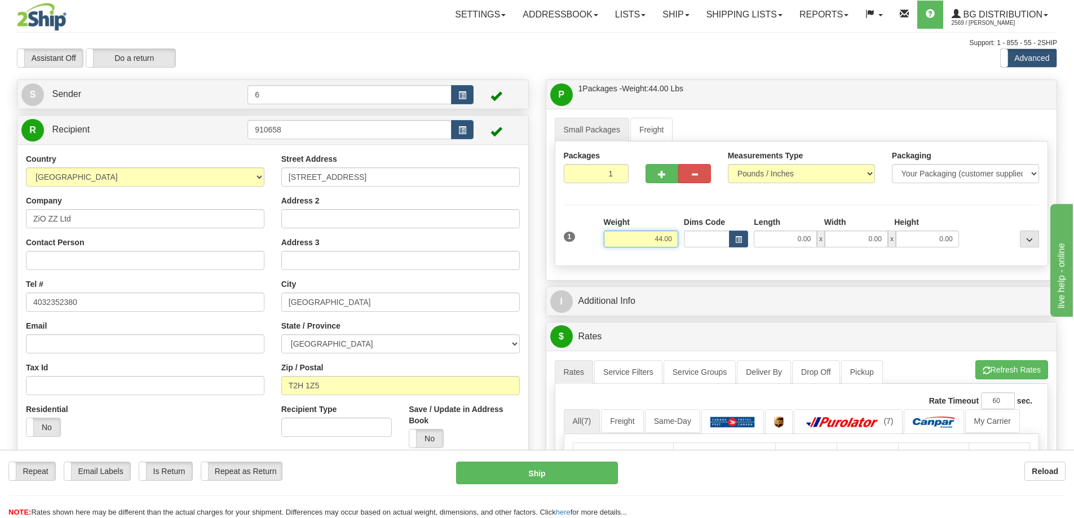
drag, startPoint x: 672, startPoint y: 242, endPoint x: 625, endPoint y: 242, distance: 46.8
click at [624, 244] on input "44.00" at bounding box center [641, 239] width 74 height 17
type input "11.00"
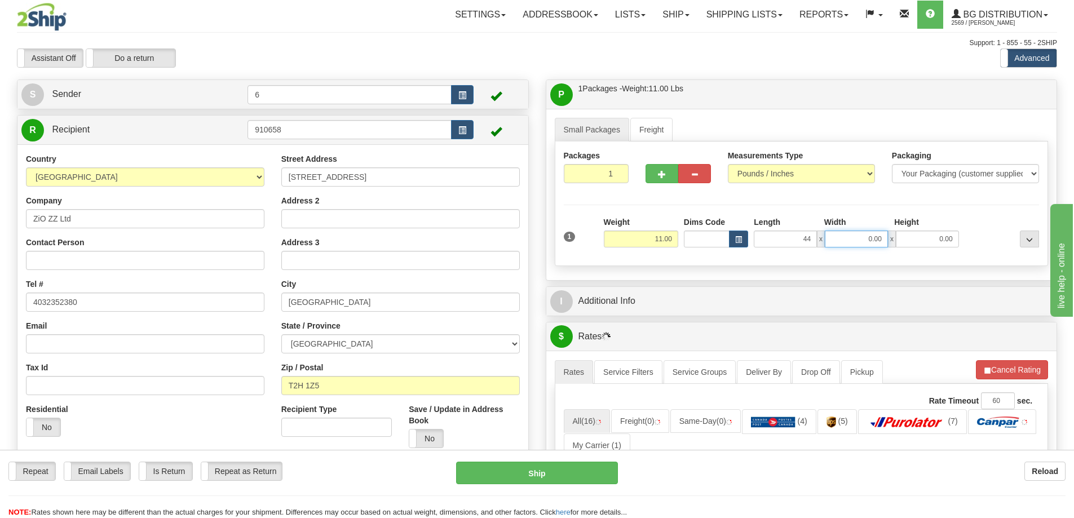
type input "44.00"
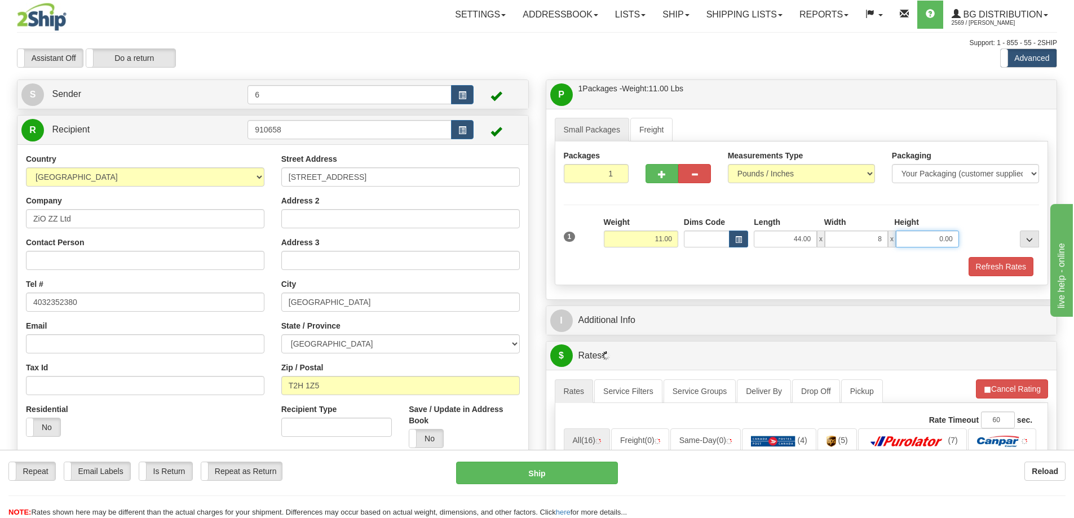
type input "8.00"
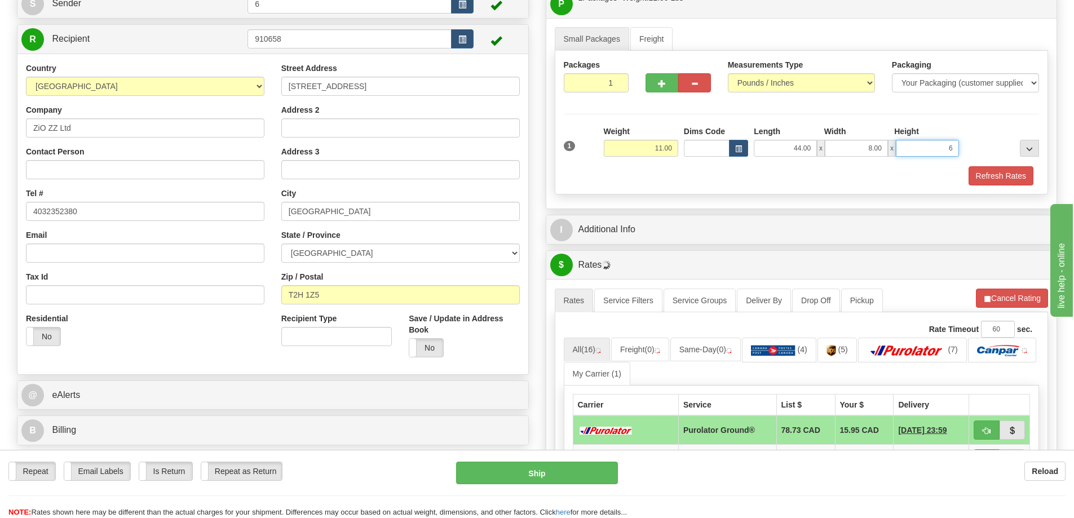
scroll to position [113, 0]
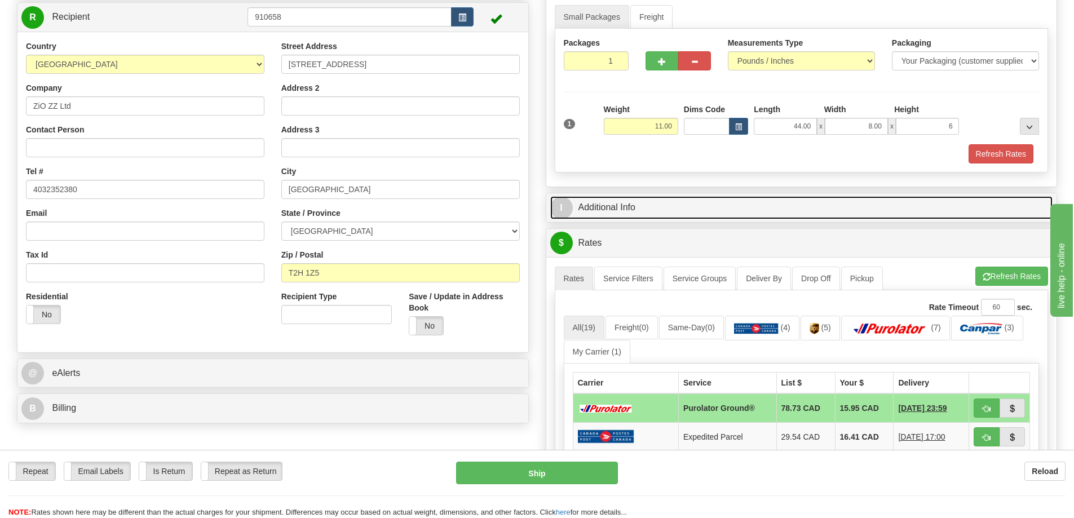
type input "6.00"
click at [656, 202] on link "I Additional Info" at bounding box center [801, 207] width 503 height 23
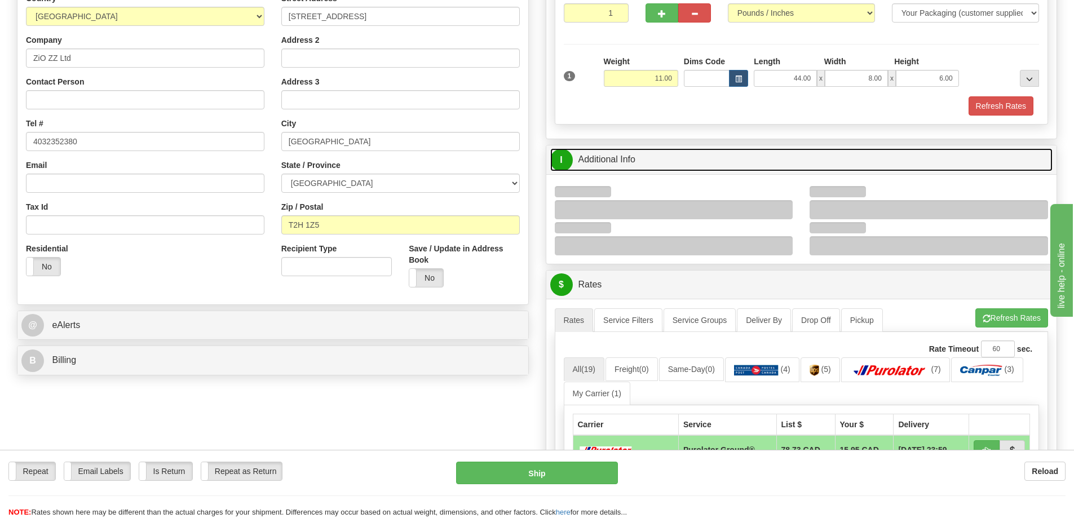
scroll to position [225, 0]
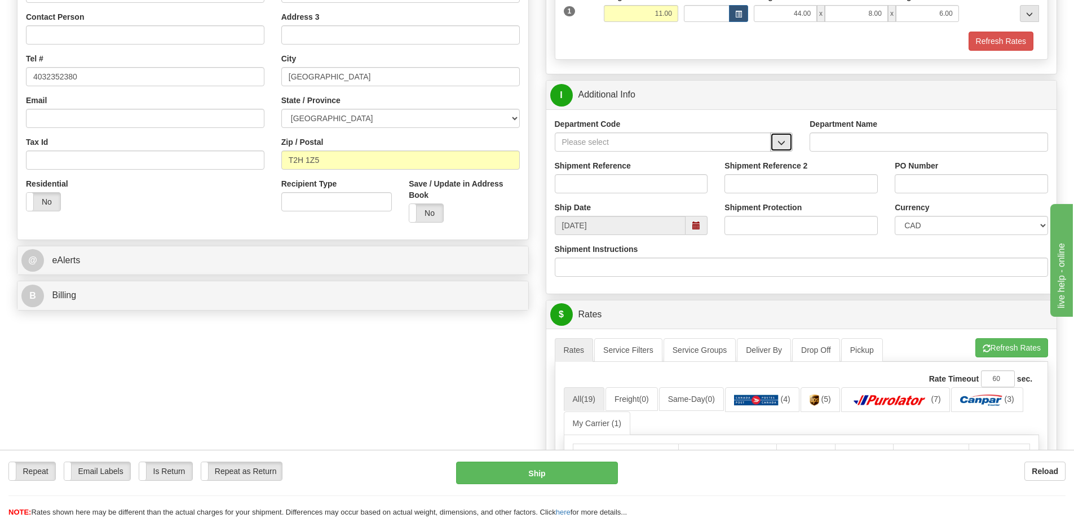
click at [783, 141] on span "button" at bounding box center [781, 142] width 8 height 7
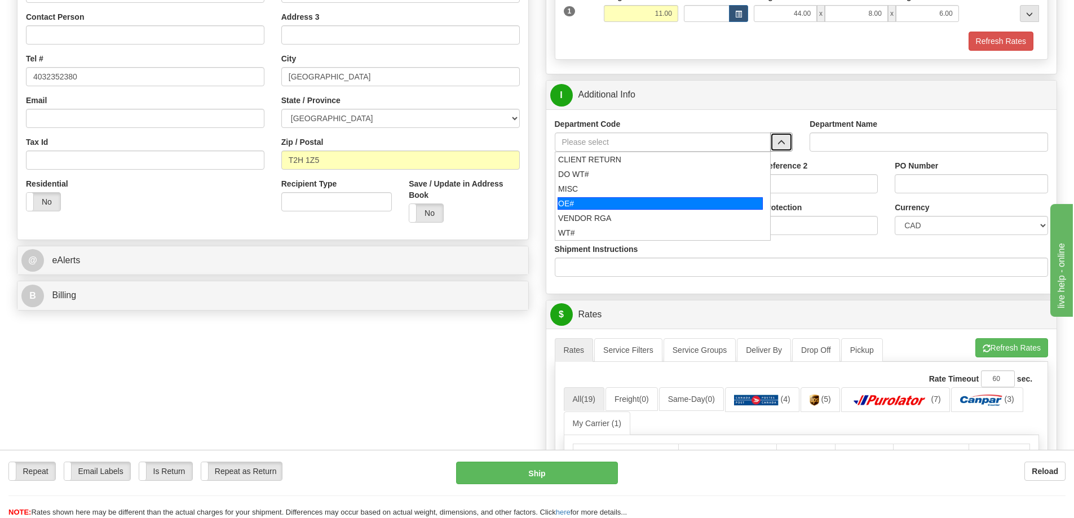
click at [686, 201] on div "OE#" at bounding box center [660, 203] width 205 height 12
type input "OE#"
type input "ORDERS"
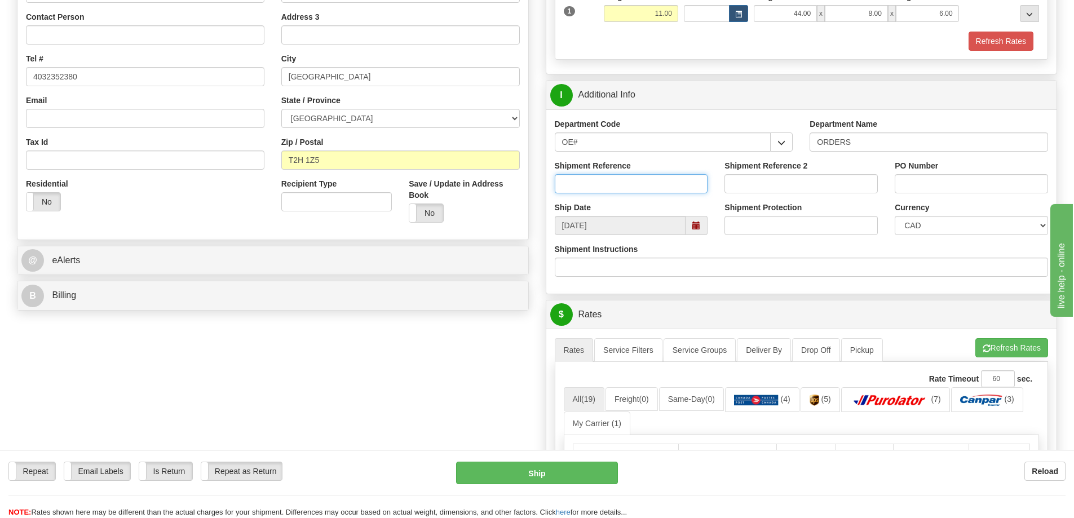
click at [675, 179] on input "Shipment Reference" at bounding box center [631, 183] width 153 height 19
type input "60030796-01"
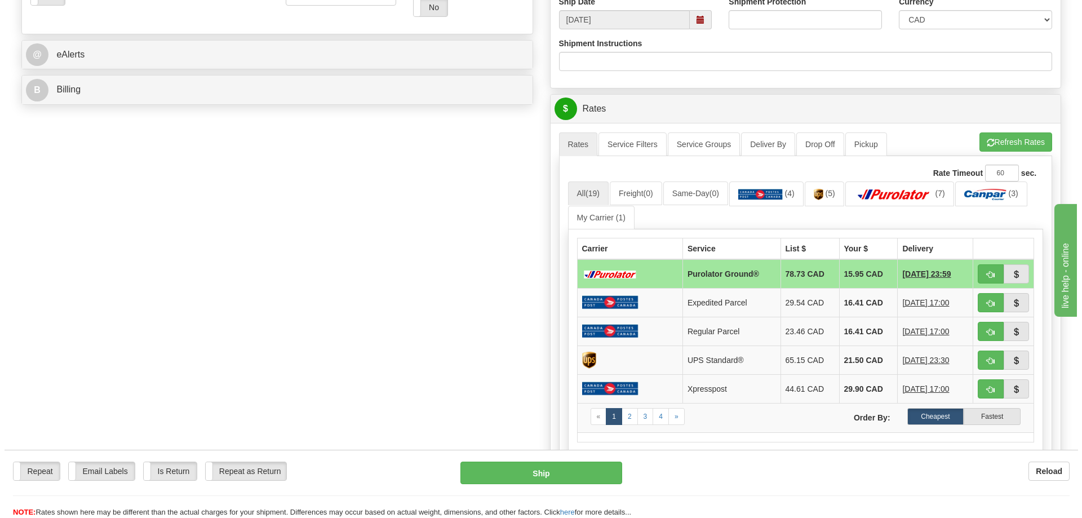
scroll to position [451, 0]
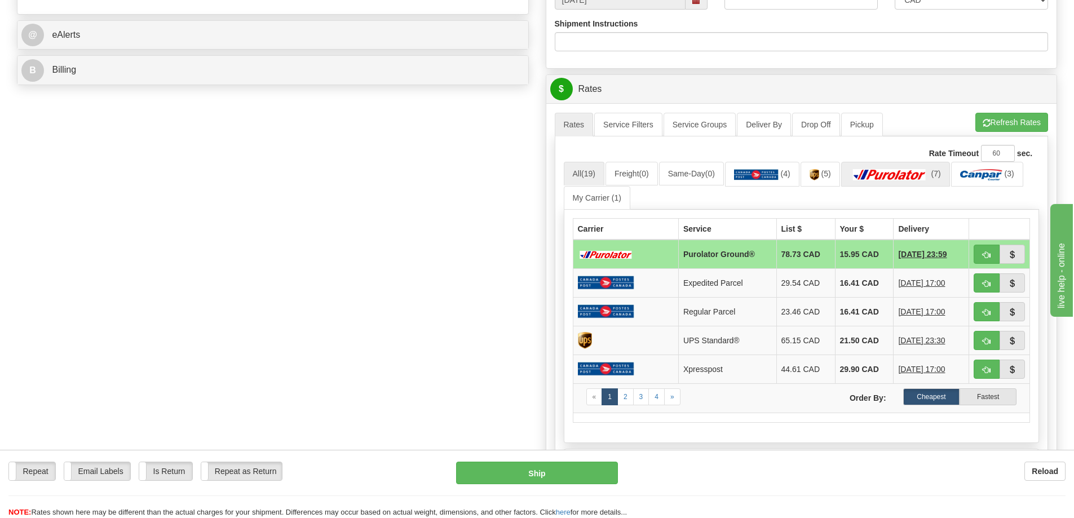
type input "ZZ2855"
click at [897, 169] on link "(7)" at bounding box center [895, 174] width 109 height 24
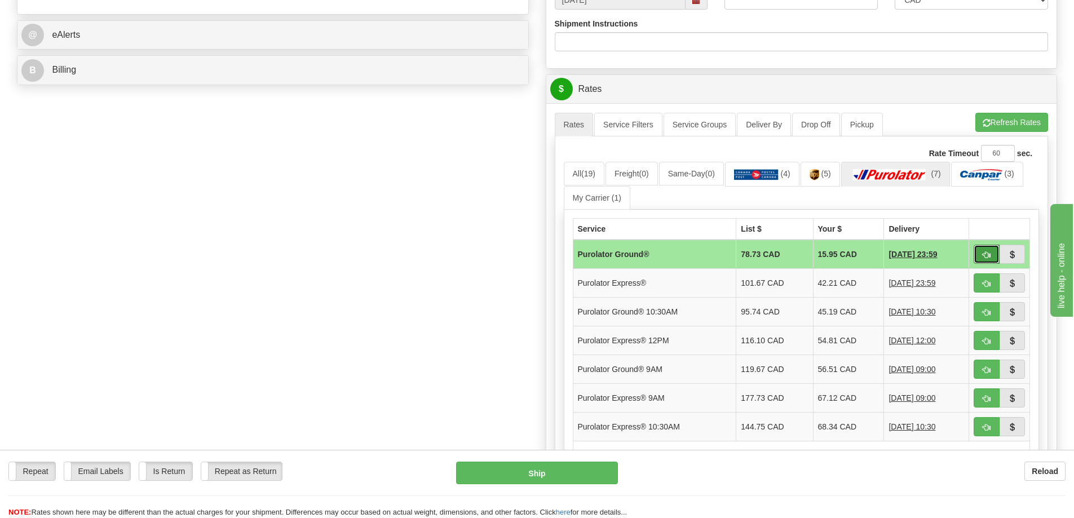
click at [984, 255] on span "button" at bounding box center [987, 254] width 8 height 7
type input "260"
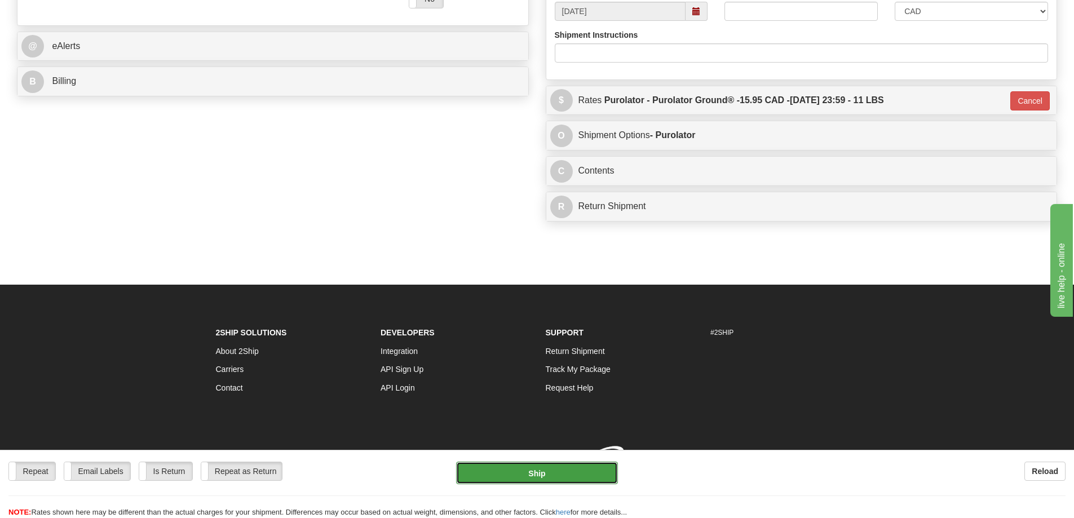
click at [561, 472] on button "Ship" at bounding box center [537, 473] width 162 height 23
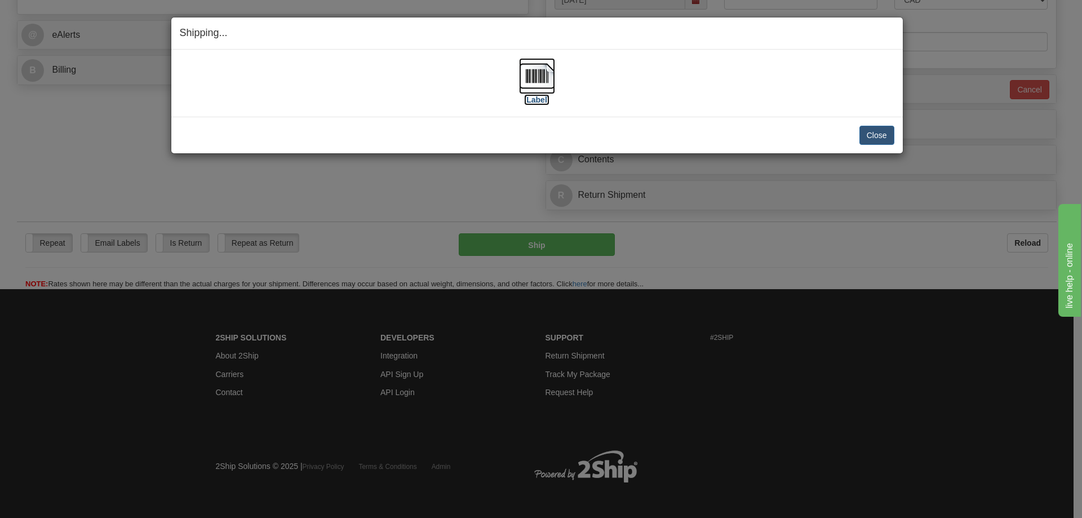
click at [541, 85] on img at bounding box center [537, 76] width 36 height 36
click at [865, 138] on button "Close" at bounding box center [877, 135] width 35 height 19
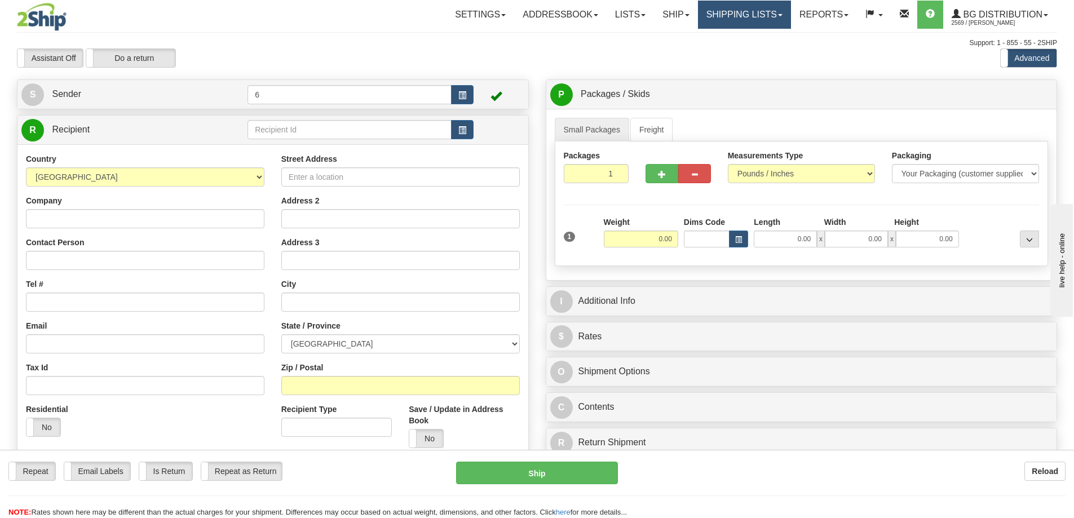
click at [707, 14] on link "Shipping lists" at bounding box center [744, 15] width 93 height 28
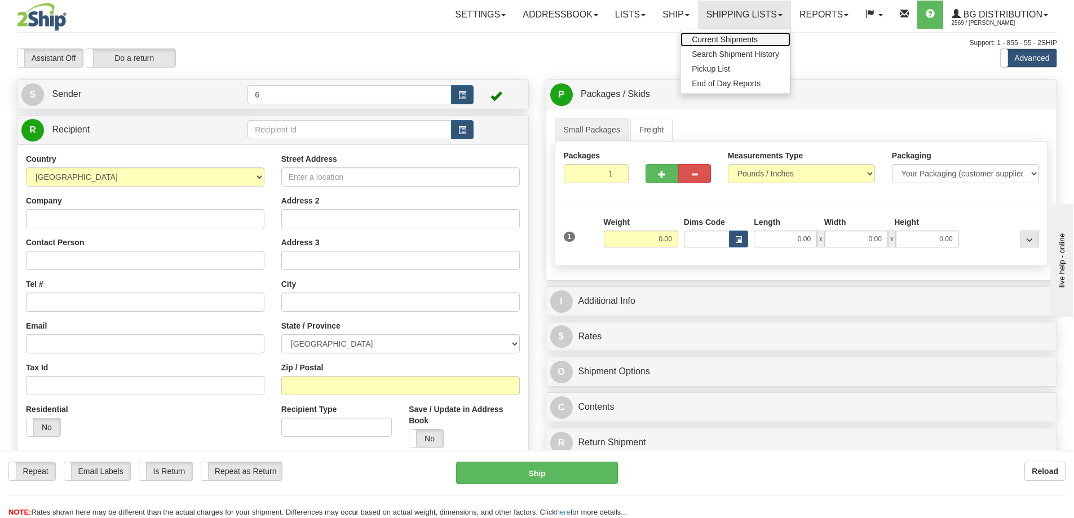
click at [723, 42] on span "Current Shipments" at bounding box center [725, 39] width 66 height 9
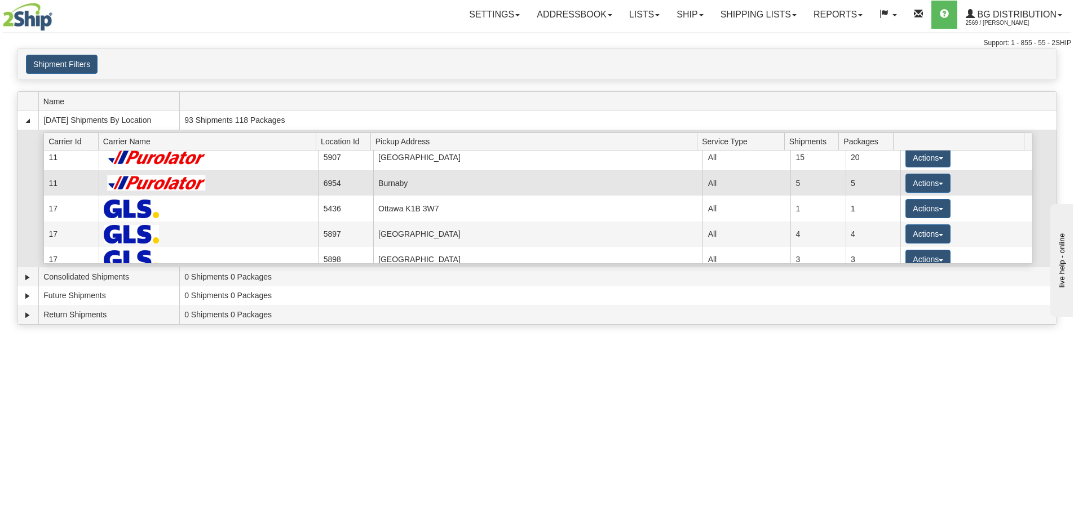
scroll to position [113, 0]
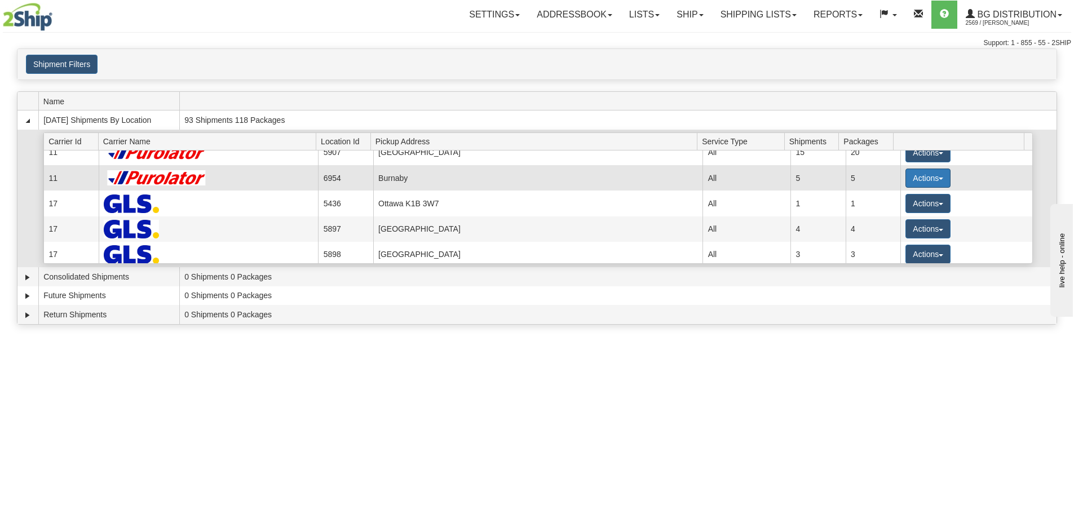
click at [914, 182] on button "Actions" at bounding box center [927, 178] width 45 height 19
click at [917, 201] on link "Details" at bounding box center [905, 199] width 90 height 15
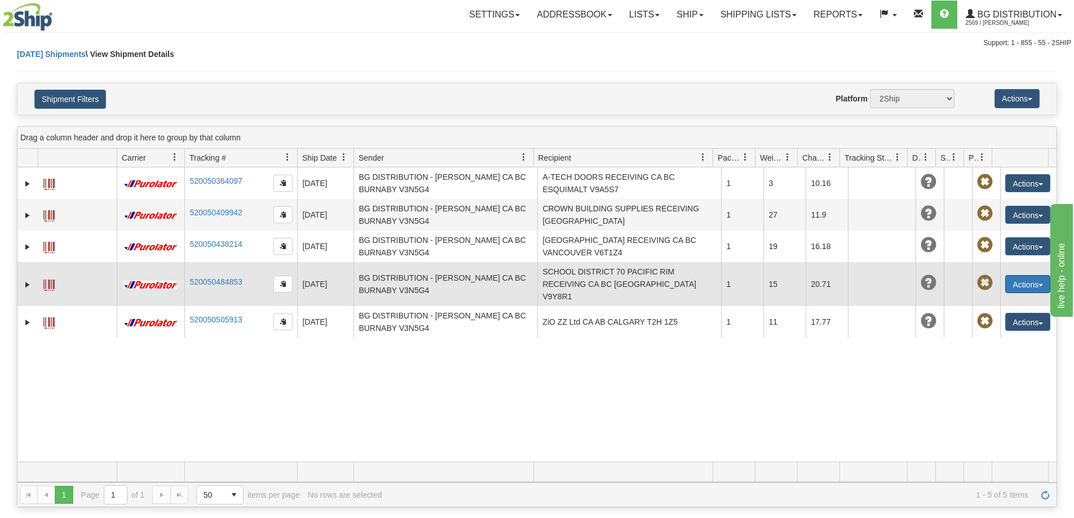
click at [1015, 277] on button "Actions" at bounding box center [1027, 284] width 45 height 18
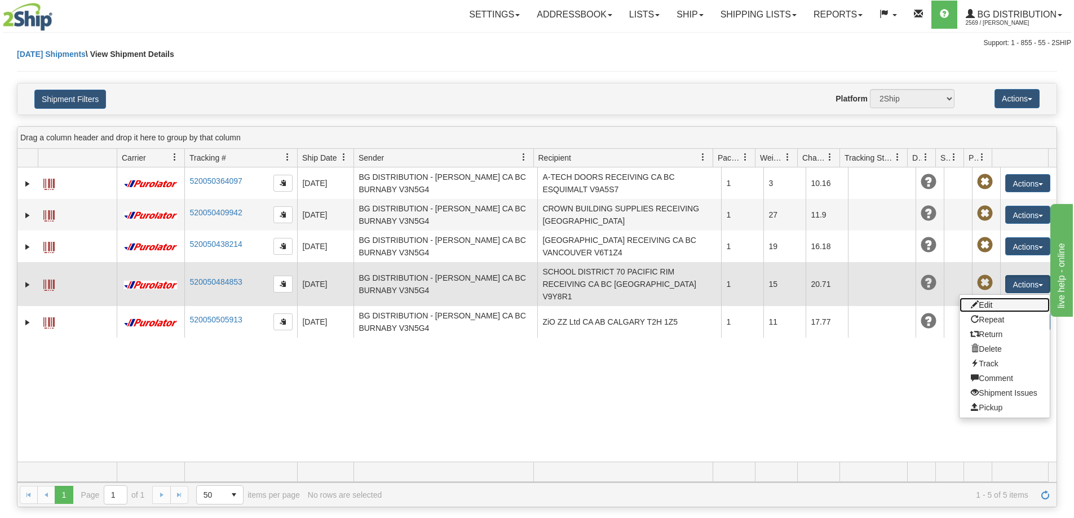
click at [1001, 300] on link "Edit" at bounding box center [1004, 305] width 90 height 15
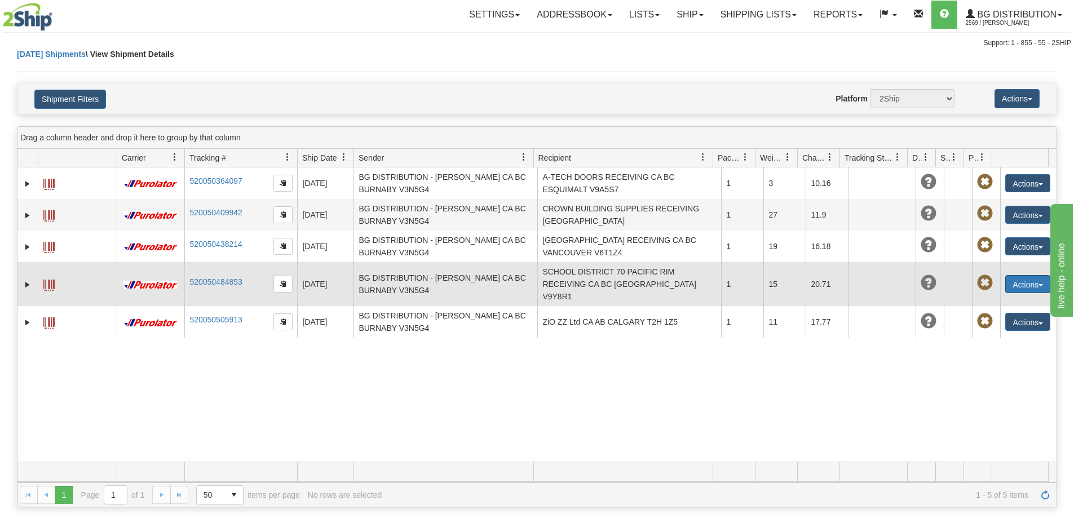
click at [1030, 282] on button "Actions" at bounding box center [1027, 284] width 45 height 18
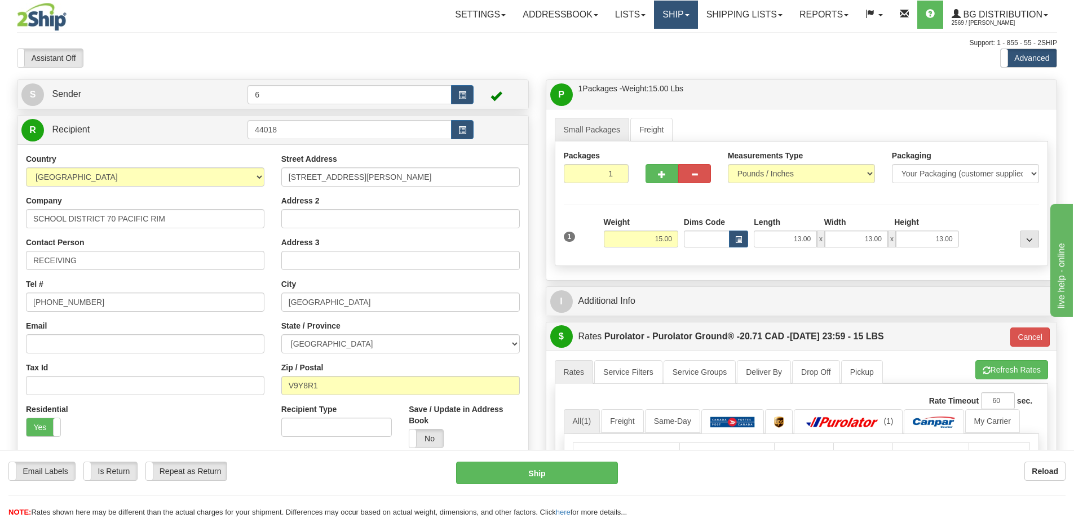
click at [671, 15] on link "Ship" at bounding box center [675, 15] width 43 height 28
click at [667, 37] on link "Ship Screen" at bounding box center [652, 39] width 89 height 15
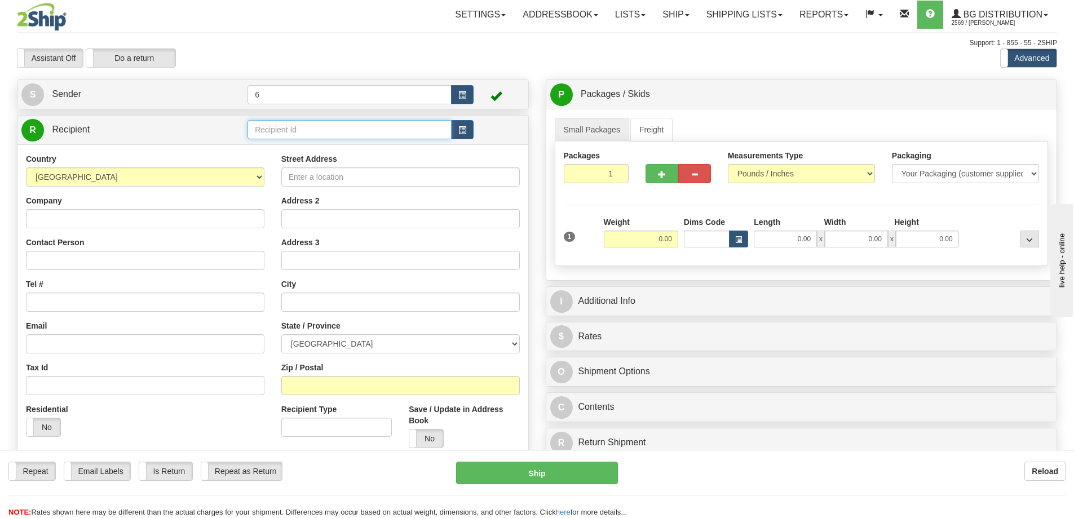
click at [329, 137] on input "text" at bounding box center [349, 129] width 204 height 19
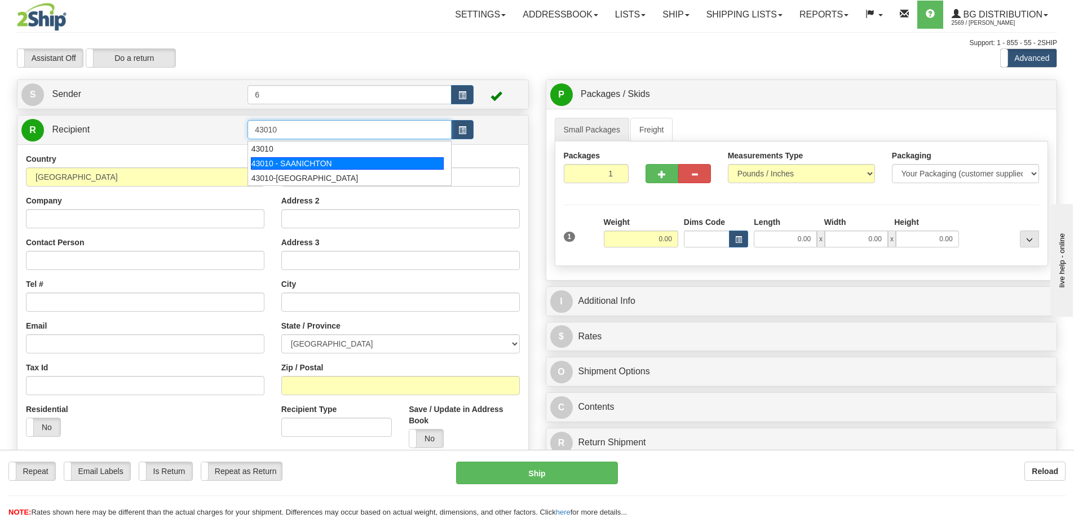
click at [333, 163] on div "43010 - SAANICHTON" at bounding box center [347, 163] width 193 height 12
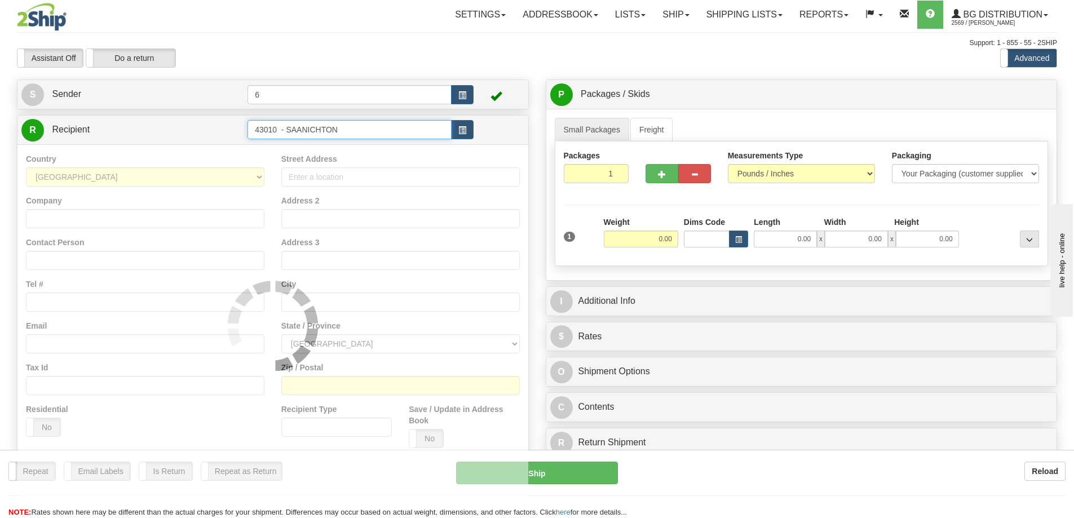
type input "43010 - SAANICHTON"
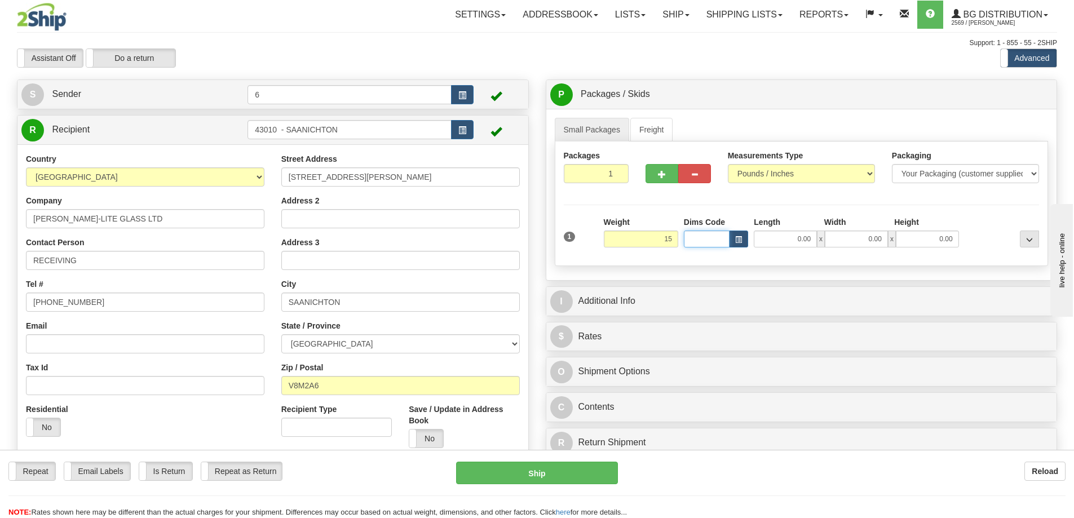
type input "15.00"
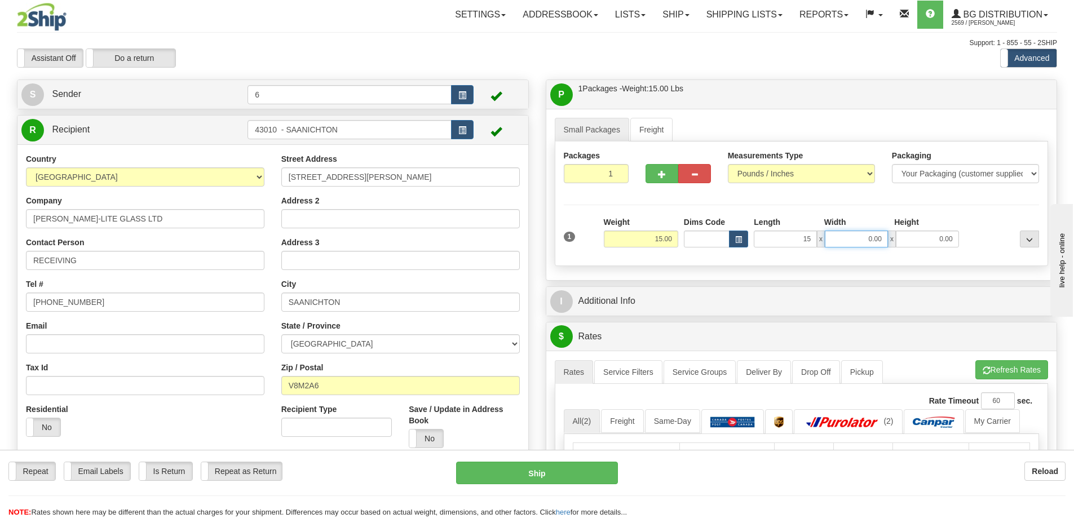
type input "15.00"
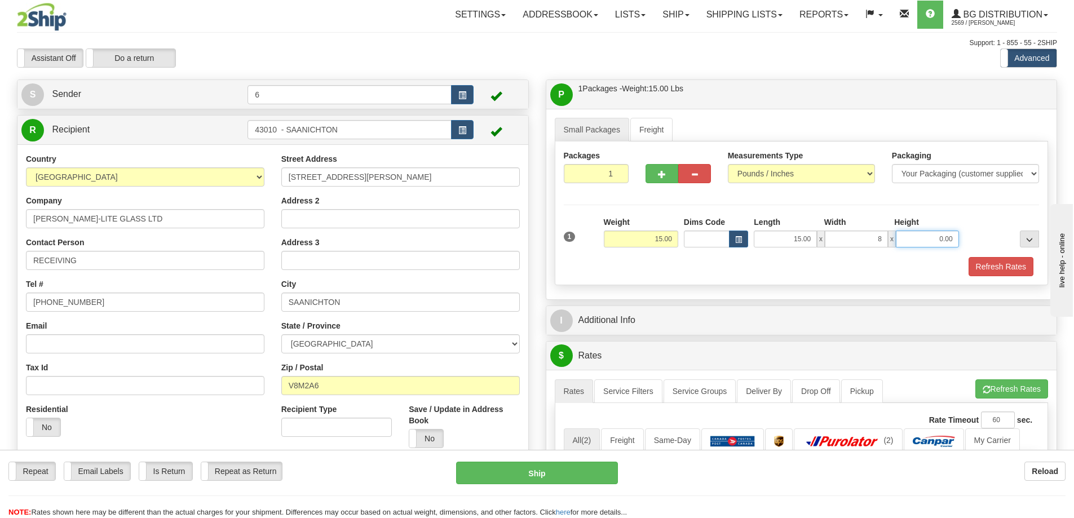
type input "8.00"
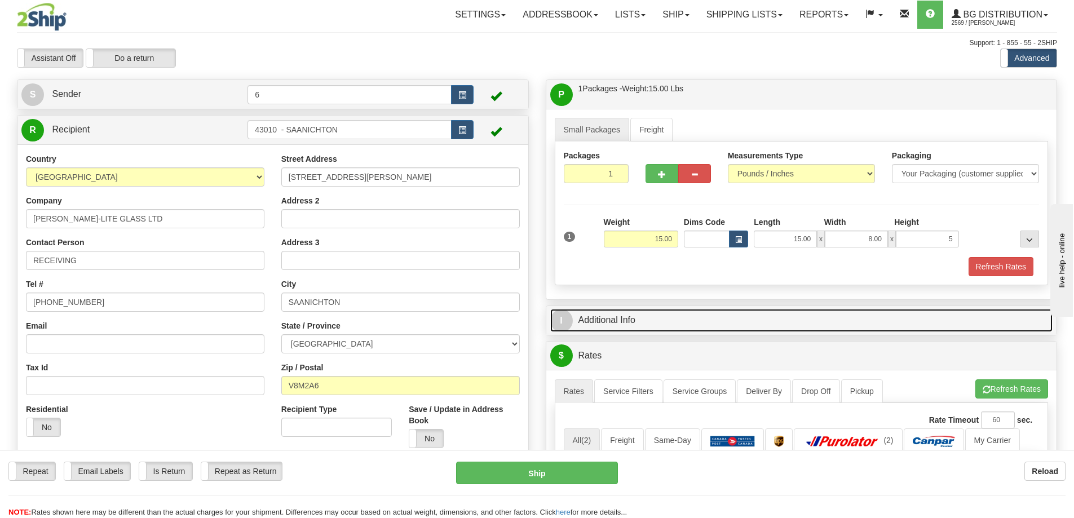
type input "5.00"
click at [661, 315] on link "I Additional Info" at bounding box center [801, 320] width 503 height 23
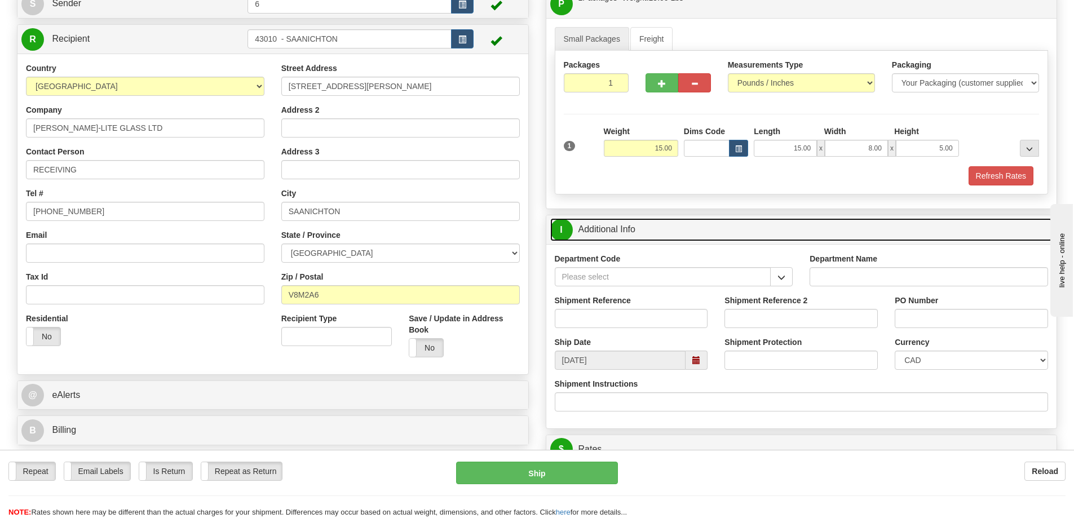
scroll to position [113, 0]
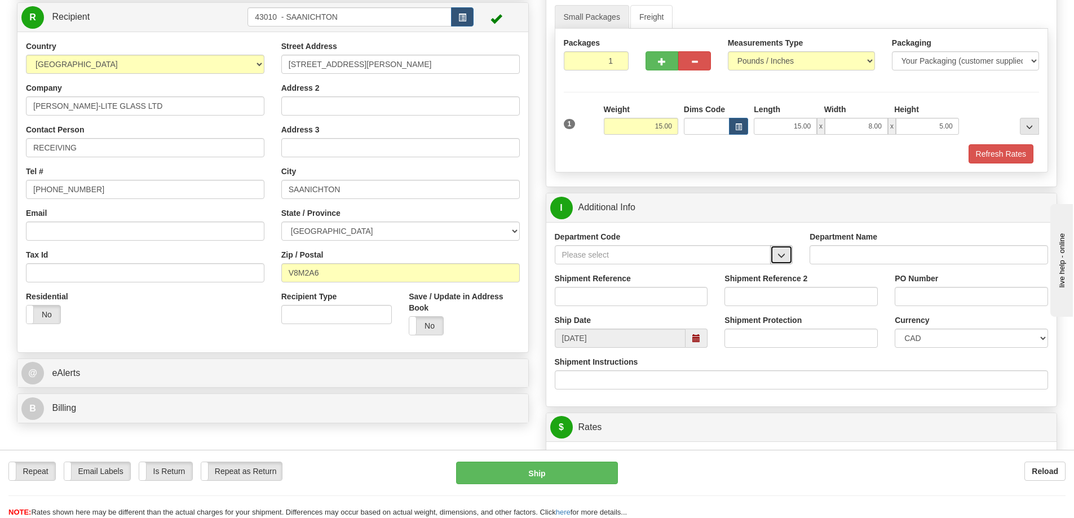
click at [790, 253] on button "button" at bounding box center [781, 254] width 23 height 19
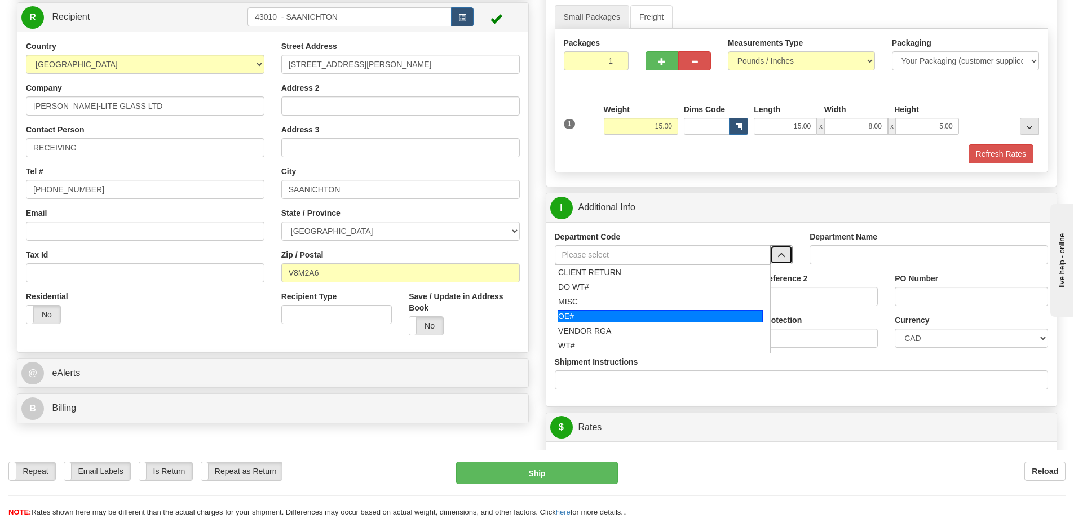
click at [664, 321] on div "OE#" at bounding box center [660, 316] width 205 height 12
type input "OE#"
type input "ORDERS"
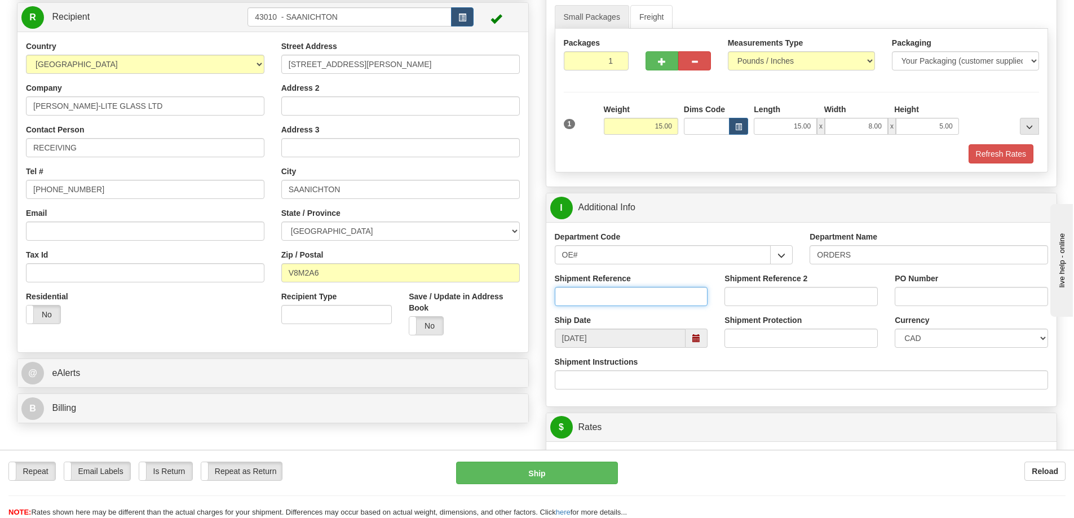
click at [652, 297] on input "Shipment Reference" at bounding box center [631, 296] width 153 height 19
type input "60030292-00"
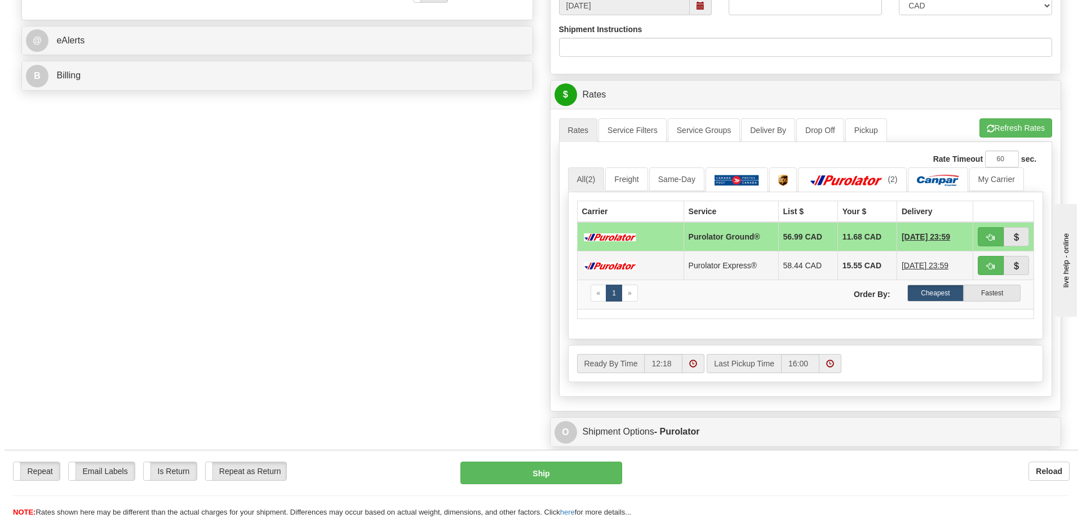
scroll to position [451, 0]
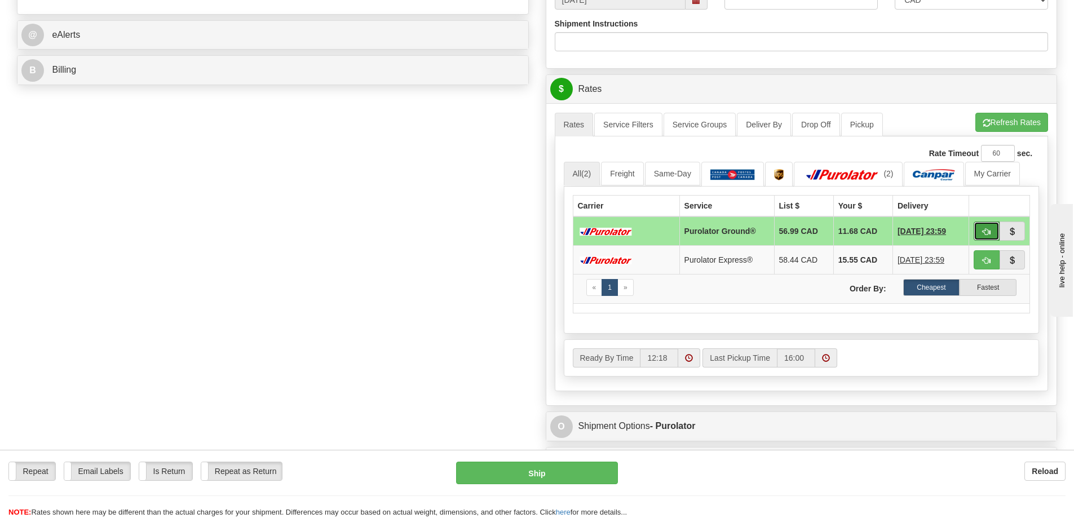
click at [984, 232] on span "button" at bounding box center [987, 231] width 8 height 7
type input "260"
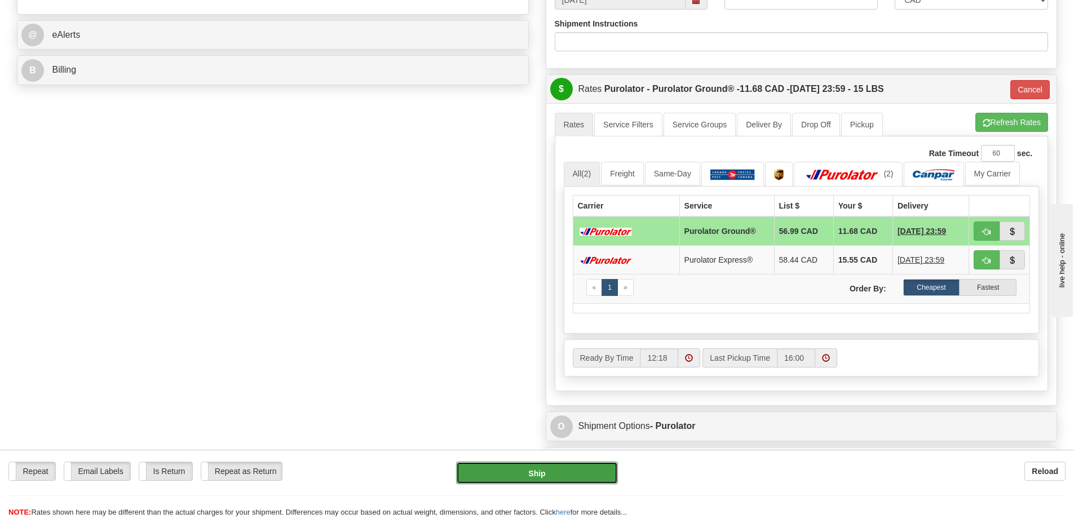
click at [545, 475] on button "Ship" at bounding box center [537, 473] width 162 height 23
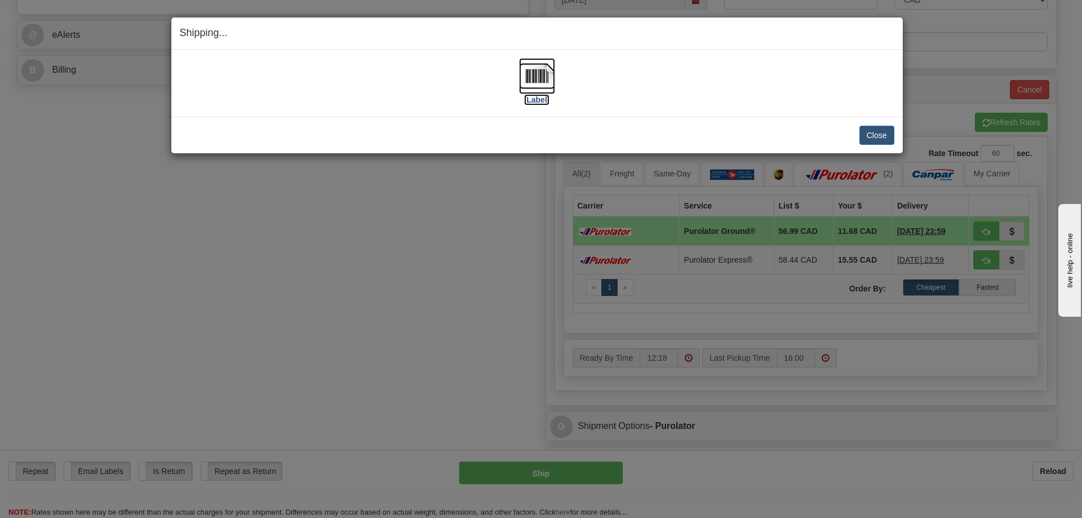
click at [529, 83] on img at bounding box center [537, 76] width 36 height 36
